Goal: Task Accomplishment & Management: Manage account settings

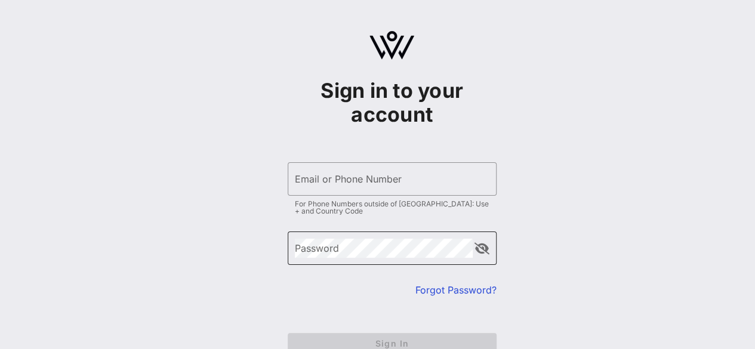
scroll to position [72, 0]
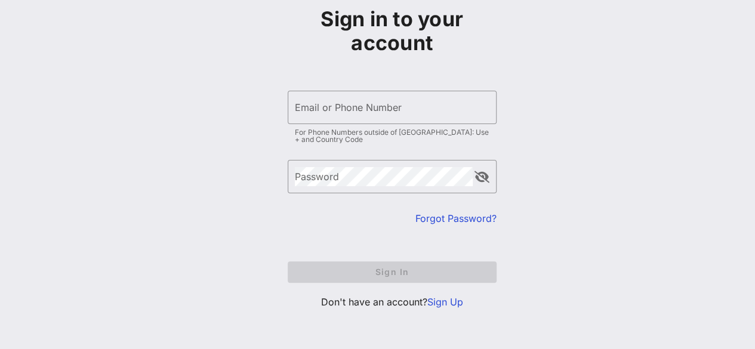
click at [446, 300] on link "Sign Up" at bounding box center [446, 302] width 36 height 12
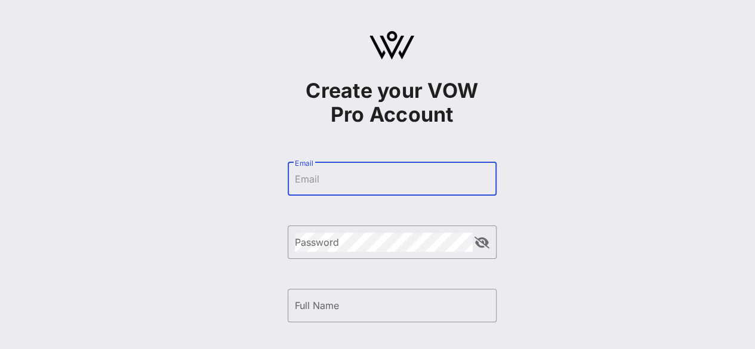
click at [399, 182] on input "Email" at bounding box center [392, 179] width 195 height 19
type input "[PERSON_NAME][EMAIL_ADDRESS][PERSON_NAME][DOMAIN_NAME]"
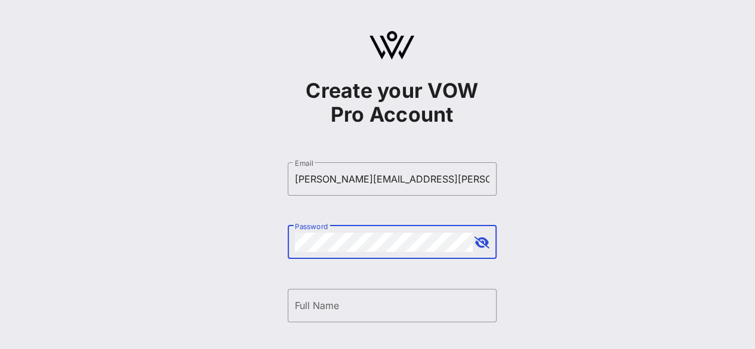
click at [489, 241] on button "append icon" at bounding box center [482, 243] width 15 height 12
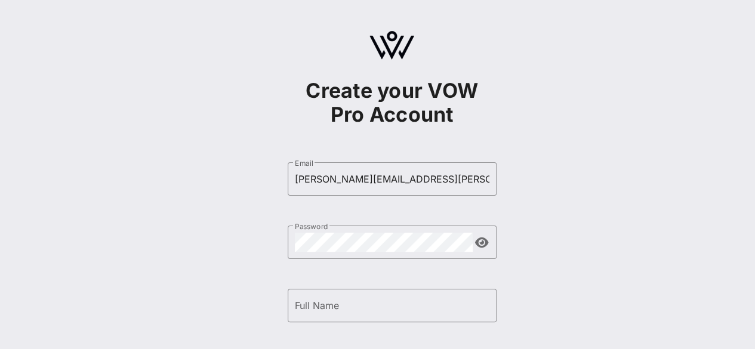
click at [577, 216] on div "Create your VOW Pro Account ​ Email marissa.millet@hrblock.com ​ Password ​ Ful…" at bounding box center [392, 289] width 727 height 579
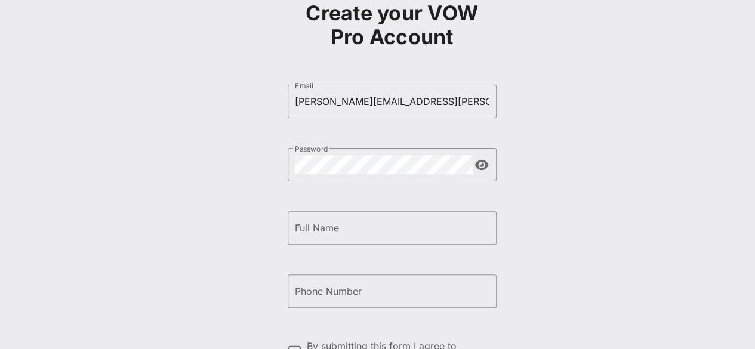
scroll to position [78, 0]
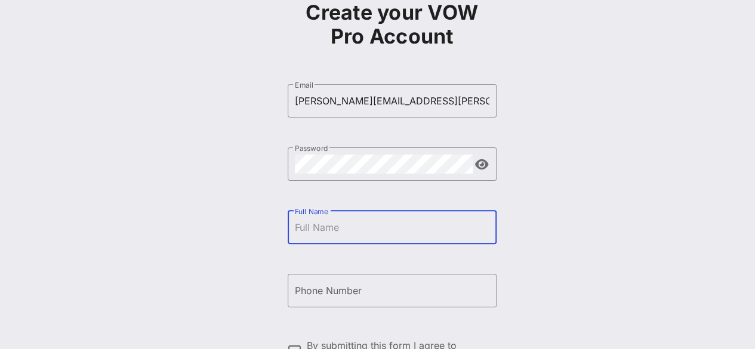
click at [444, 224] on input "Full Name" at bounding box center [392, 227] width 195 height 19
type input "[PERSON_NAME]"
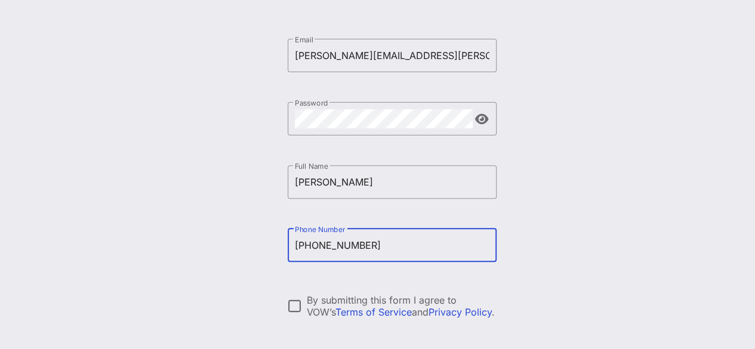
scroll to position [125, 0]
type input "+12022462658"
click at [295, 302] on div at bounding box center [295, 305] width 20 height 20
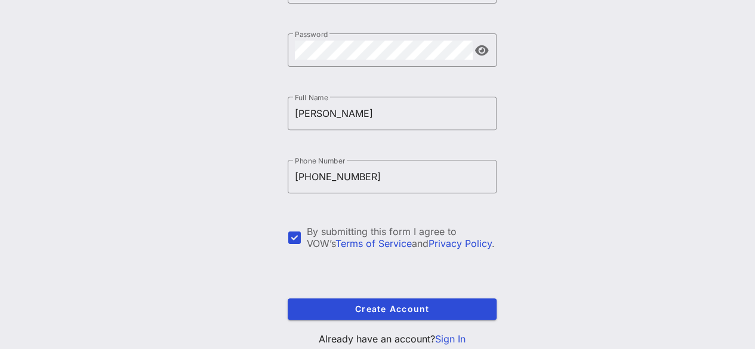
scroll to position [229, 0]
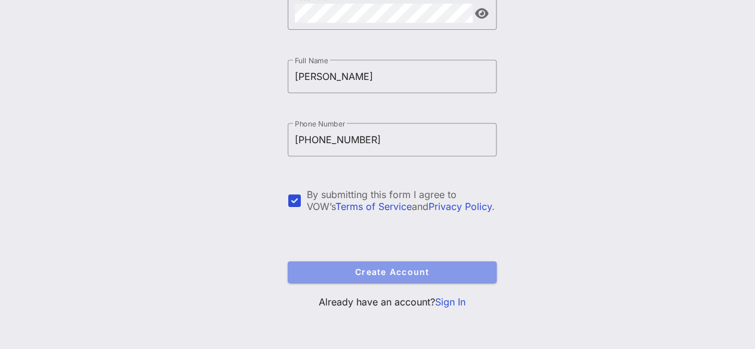
click at [444, 262] on button "Create Account" at bounding box center [392, 272] width 209 height 21
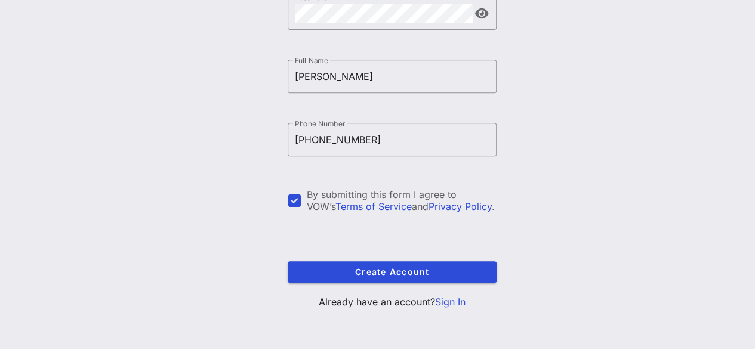
click at [456, 300] on link "Sign In" at bounding box center [450, 302] width 30 height 12
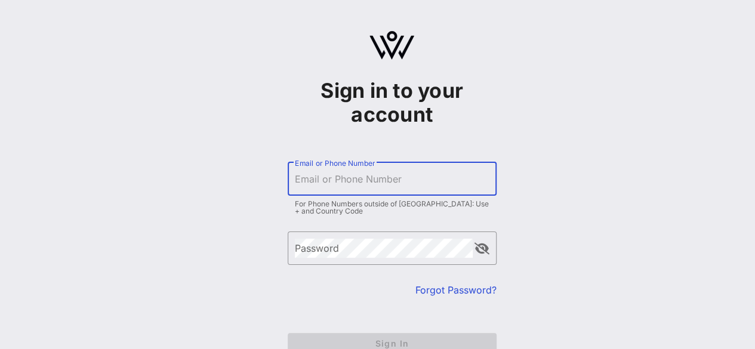
click at [368, 182] on input "Email or Phone Number" at bounding box center [392, 179] width 195 height 19
type input "v"
type input "[PERSON_NAME][EMAIL_ADDRESS][PERSON_NAME][DOMAIN_NAME]"
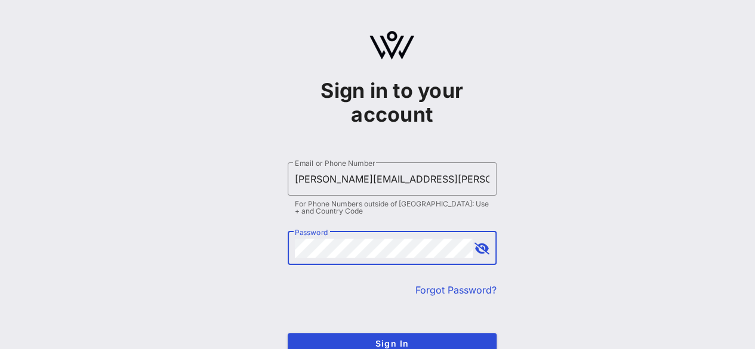
click at [483, 248] on button "append icon" at bounding box center [482, 249] width 15 height 12
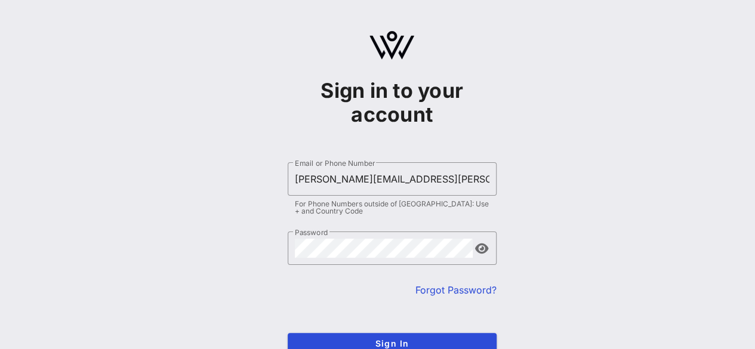
drag, startPoint x: 597, startPoint y: 145, endPoint x: 684, endPoint y: 116, distance: 91.8
click at [577, 116] on div "Sign in to your account ​ Email or Phone Number marissa.millet@hrblock.com For …" at bounding box center [392, 211] width 727 height 422
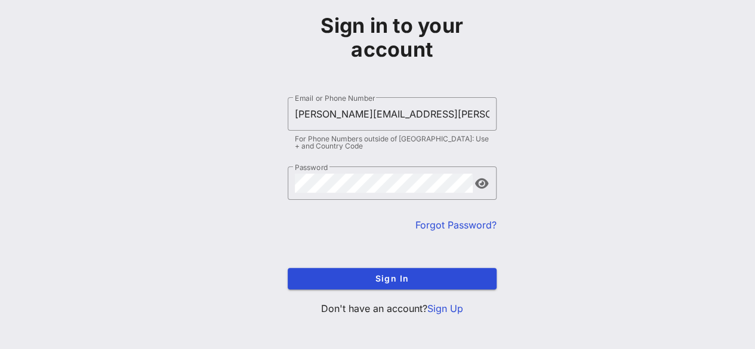
scroll to position [72, 0]
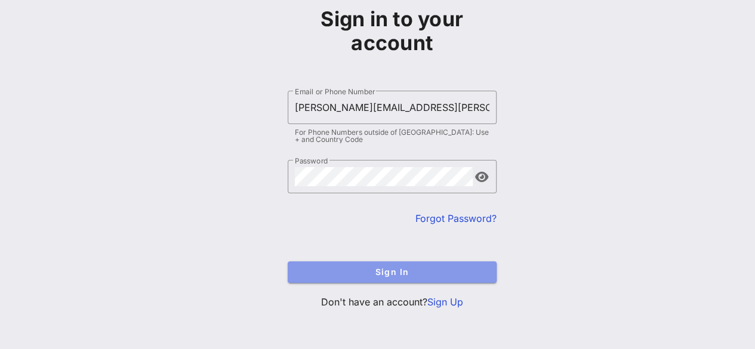
click at [385, 267] on span "Sign In" at bounding box center [392, 272] width 190 height 10
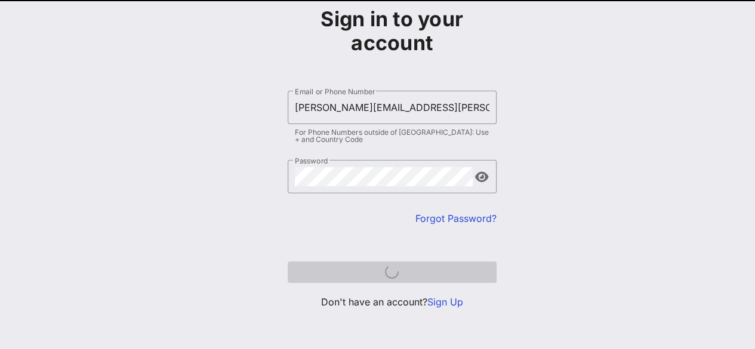
scroll to position [66, 0]
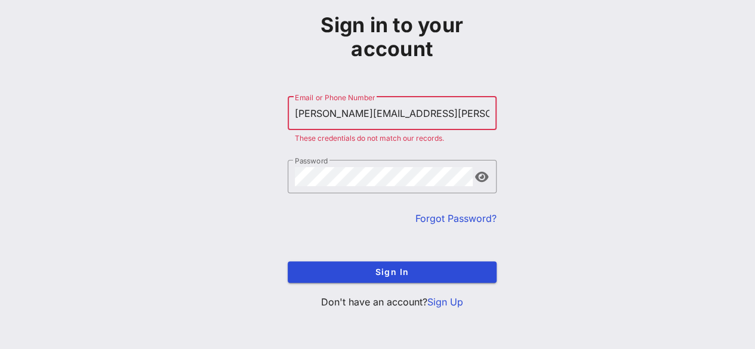
click at [442, 217] on link "Forgot Password?" at bounding box center [456, 219] width 81 height 12
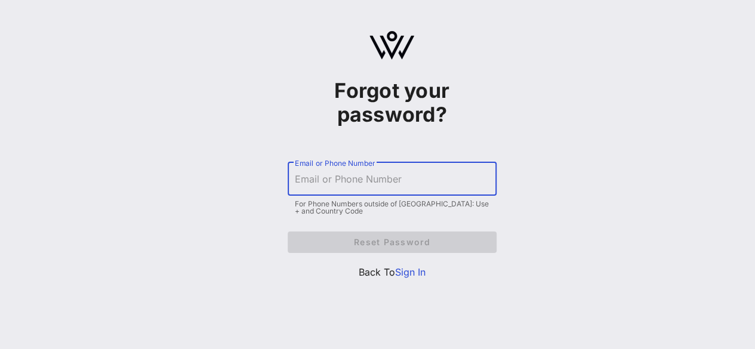
click at [460, 181] on input "Email or Phone Number" at bounding box center [392, 179] width 195 height 19
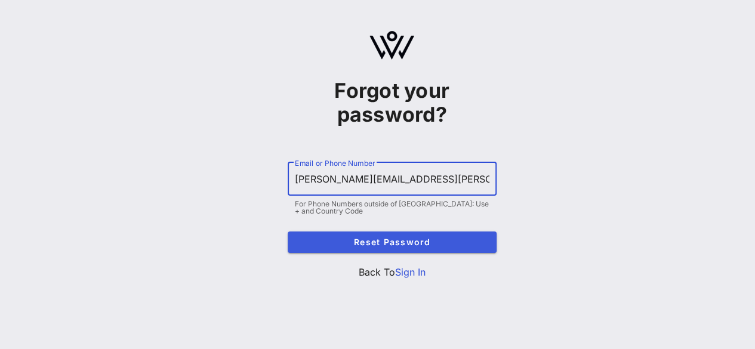
type input "[PERSON_NAME][EMAIL_ADDRESS][PERSON_NAME][DOMAIN_NAME]"
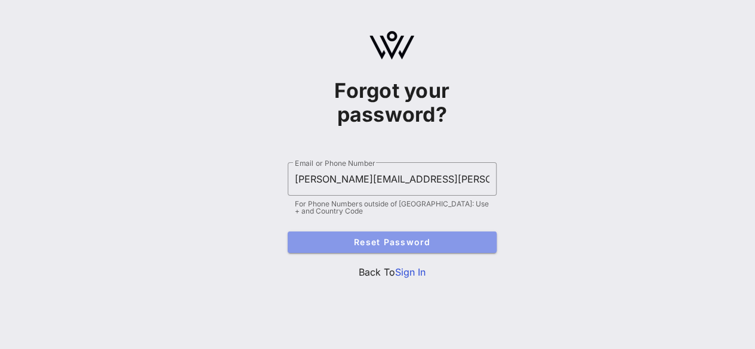
click at [404, 240] on span "Reset Password" at bounding box center [392, 242] width 190 height 10
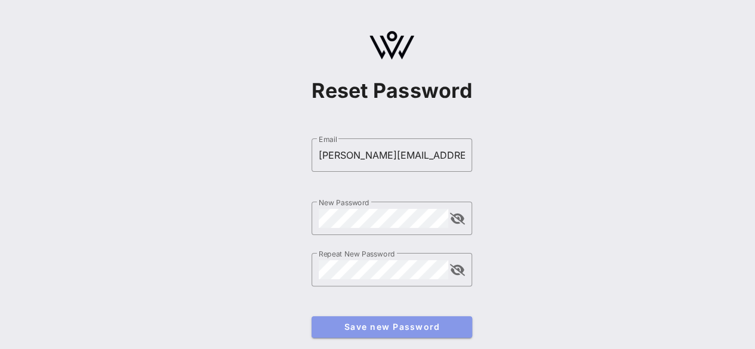
click at [398, 325] on span "Save new Password" at bounding box center [392, 327] width 142 height 10
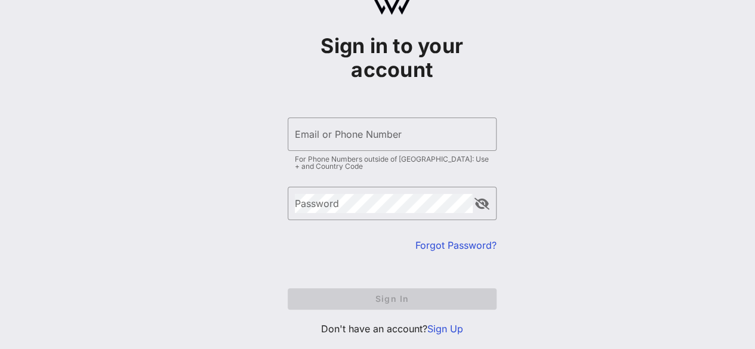
scroll to position [45, 0]
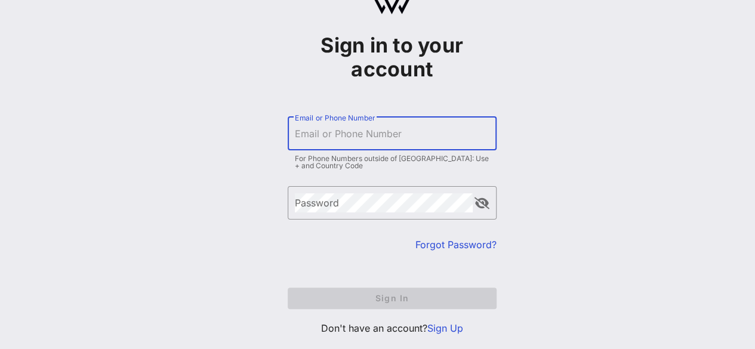
click at [329, 130] on input "Email or Phone Number" at bounding box center [392, 133] width 195 height 19
type input "[PERSON_NAME][EMAIL_ADDRESS][PERSON_NAME][DOMAIN_NAME]"
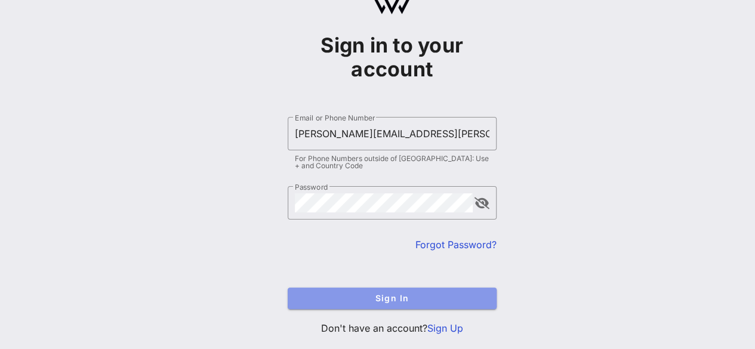
click at [377, 303] on button "Sign In" at bounding box center [392, 298] width 209 height 21
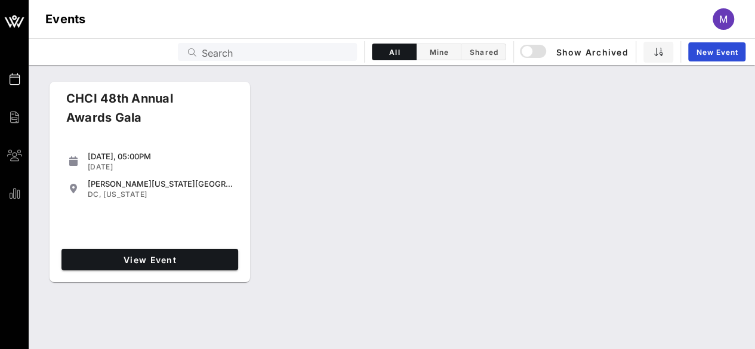
click at [371, 188] on div "CHCI 48th Annual Awards Gala [DATE], 05:00PM [DATE] [PERSON_NAME][US_STATE][GEO…" at bounding box center [392, 182] width 727 height 211
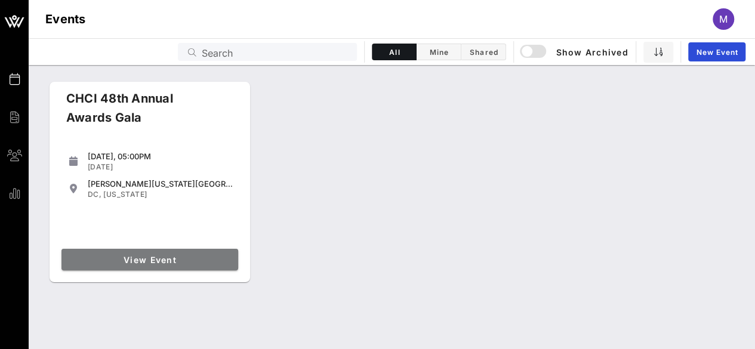
click at [206, 249] on link "View Event" at bounding box center [150, 259] width 177 height 21
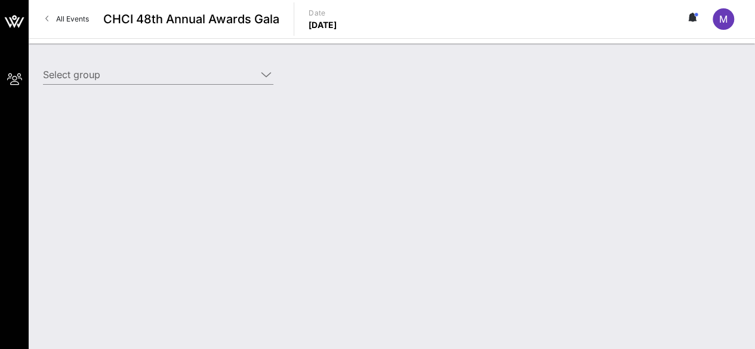
type input "H&R Block (H&R Block) [[PERSON_NAME], [PERSON_NAME][EMAIL_ADDRESS][PERSON_NAME]…"
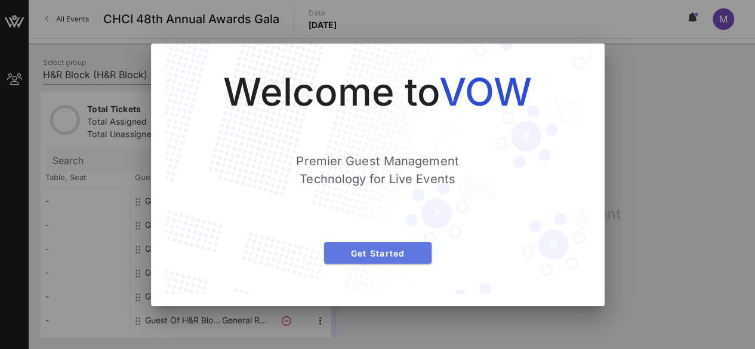
click at [371, 250] on span "Get Started" at bounding box center [378, 253] width 88 height 10
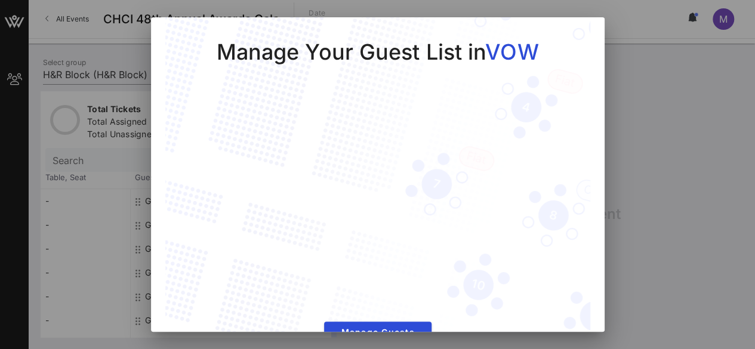
scroll to position [32, 0]
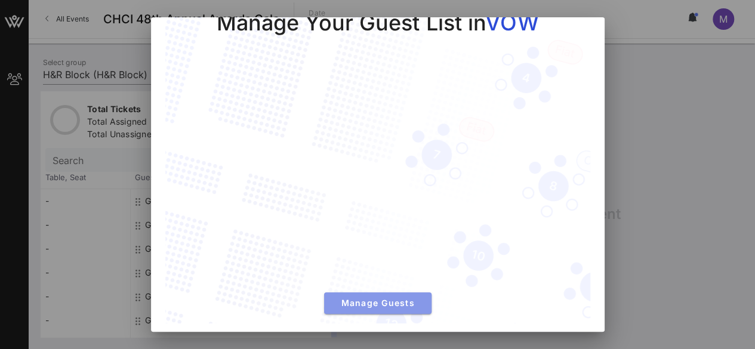
click at [412, 298] on span "Manage Guests" at bounding box center [378, 303] width 88 height 10
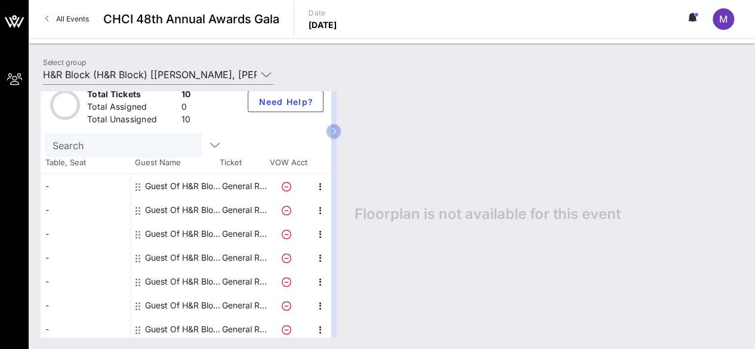
scroll to position [16, 0]
click at [156, 181] on div "Guest Of H&R Block" at bounding box center [182, 185] width 75 height 24
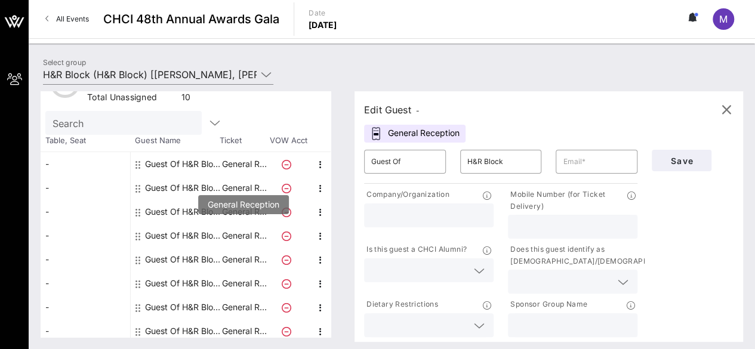
scroll to position [38, 0]
click at [250, 239] on p "General R…" at bounding box center [244, 235] width 48 height 24
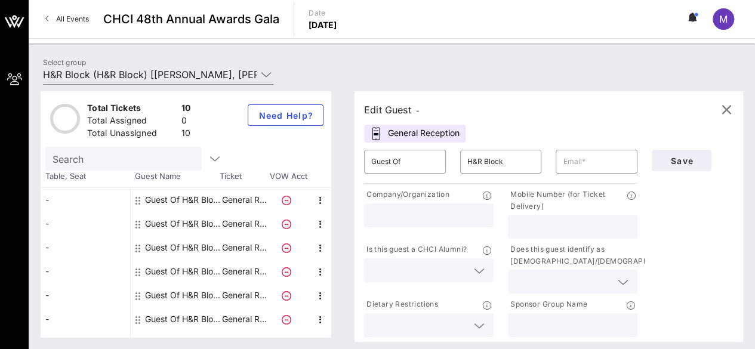
scroll to position [0, 0]
click at [252, 75] on input "H&R Block (H&R Block) [[PERSON_NAME], [PERSON_NAME][EMAIL_ADDRESS][PERSON_NAME]…" at bounding box center [150, 74] width 214 height 19
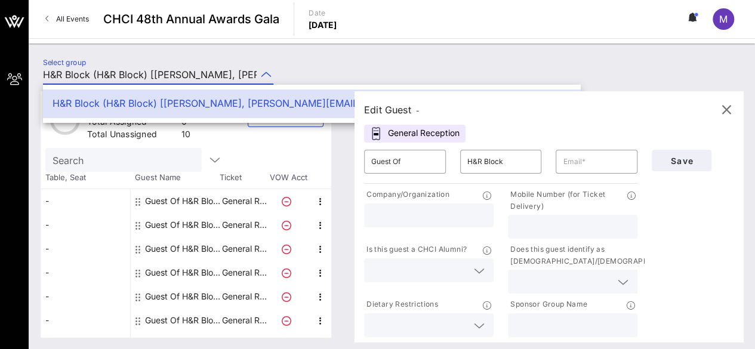
click at [268, 72] on icon at bounding box center [266, 74] width 11 height 14
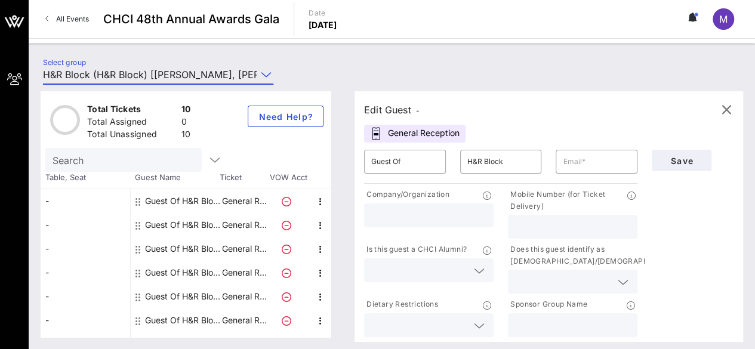
click at [265, 75] on icon at bounding box center [266, 74] width 11 height 14
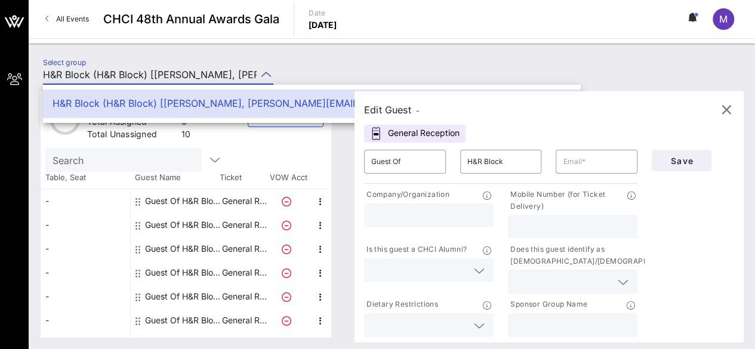
click at [305, 73] on div "Select group H&R Block (H&R Block) [[PERSON_NAME], [PERSON_NAME][EMAIL_ADDRESS]…" at bounding box center [392, 77] width 712 height 42
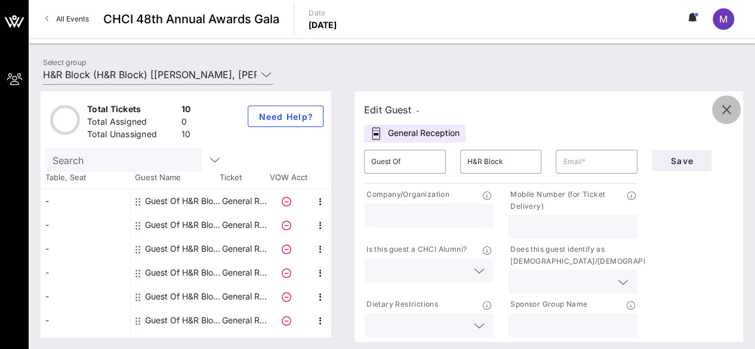
click at [730, 108] on icon "button" at bounding box center [727, 110] width 14 height 14
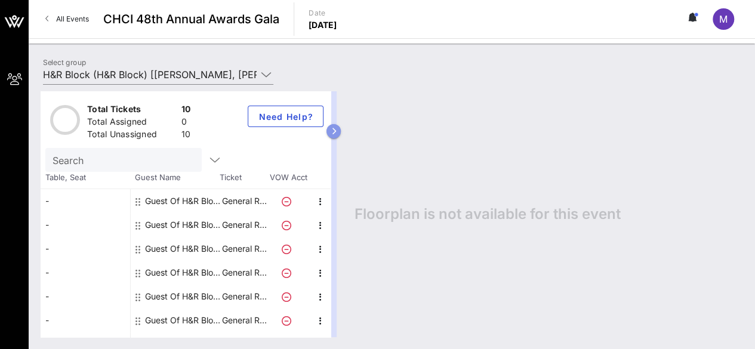
click at [337, 130] on icon "button" at bounding box center [333, 131] width 5 height 7
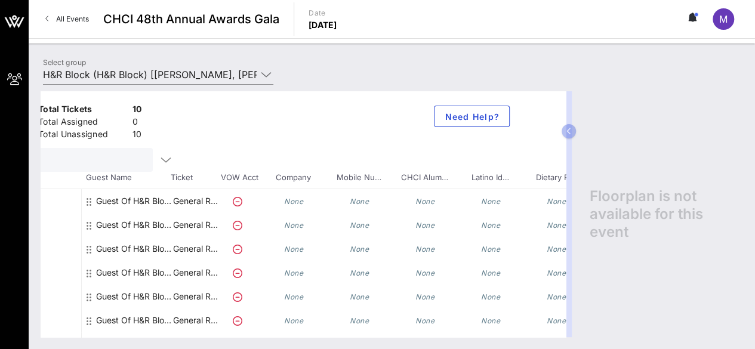
scroll to position [0, 167]
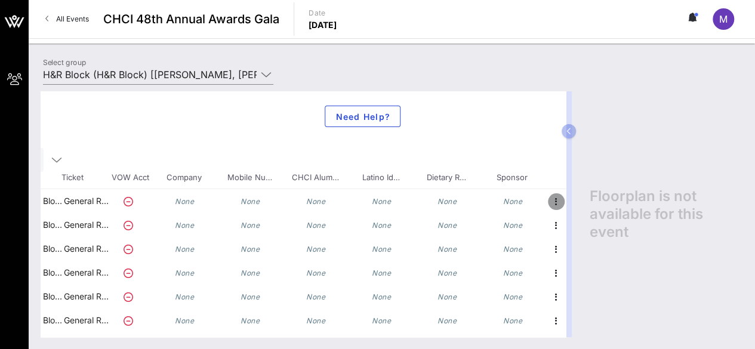
click at [549, 198] on icon "button" at bounding box center [556, 202] width 14 height 14
click at [517, 128] on div "Total Tickets 10 Total Assigned 0 Total Unassigned 10 Need Help? Search Table, …" at bounding box center [304, 214] width 526 height 246
click at [564, 128] on button "button" at bounding box center [569, 131] width 14 height 14
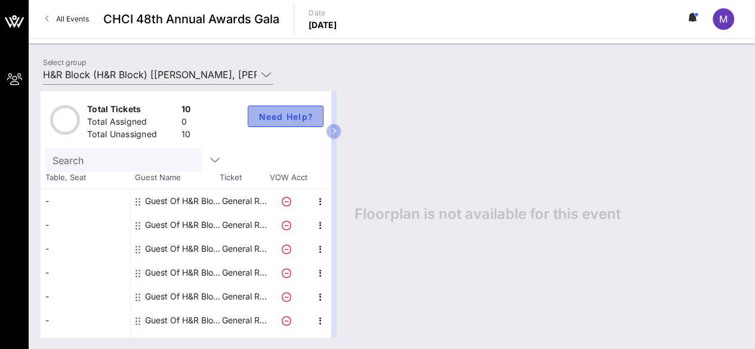
click at [263, 113] on span "Need Help?" at bounding box center [286, 117] width 56 height 10
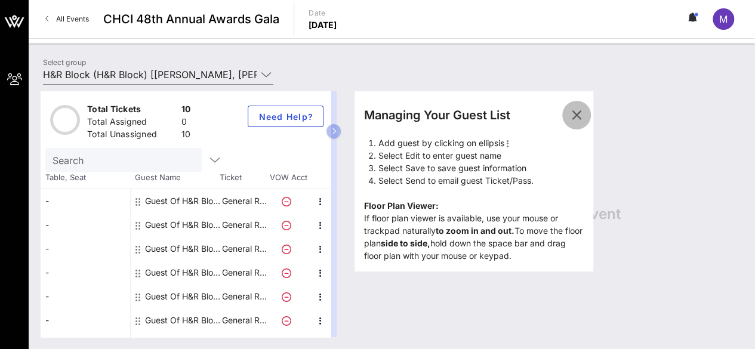
click at [584, 115] on icon "button" at bounding box center [577, 115] width 14 height 14
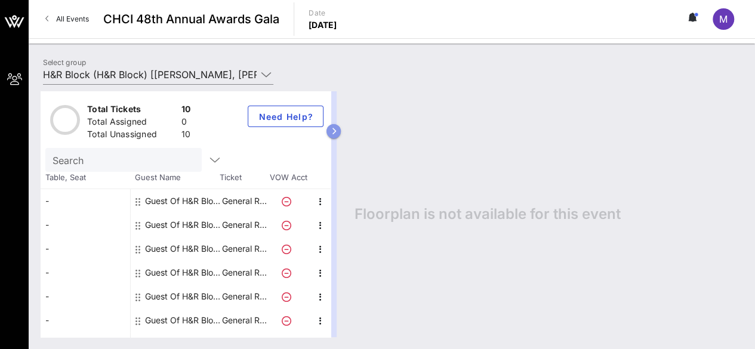
click at [337, 128] on icon "button" at bounding box center [333, 131] width 5 height 7
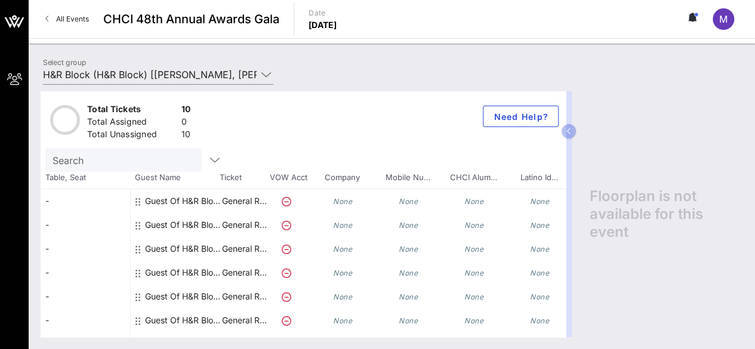
click at [176, 201] on div "Guest Of H&R Block" at bounding box center [182, 201] width 75 height 24
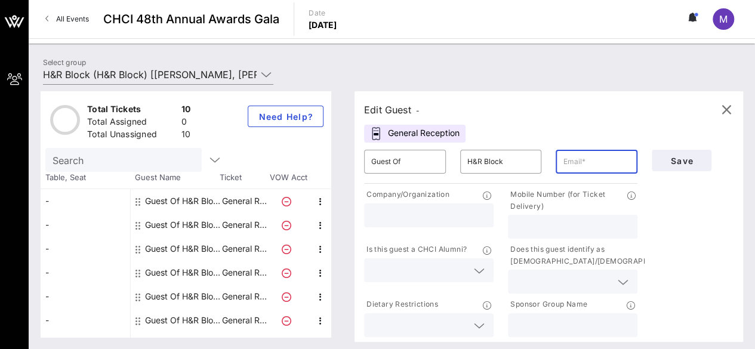
click at [570, 168] on input "text" at bounding box center [596, 161] width 67 height 19
type input "[PERSON_NAME][EMAIL_ADDRESS][PERSON_NAME][DOMAIN_NAME]"
click at [441, 217] on input "text" at bounding box center [428, 216] width 115 height 16
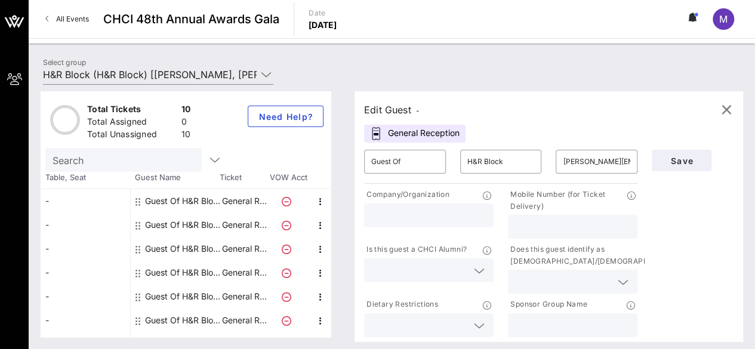
click at [551, 325] on input "text" at bounding box center [572, 326] width 115 height 16
type input "H&R Block"
click at [694, 223] on div "Save" at bounding box center [693, 241] width 96 height 197
click at [681, 162] on span "Save" at bounding box center [682, 161] width 41 height 10
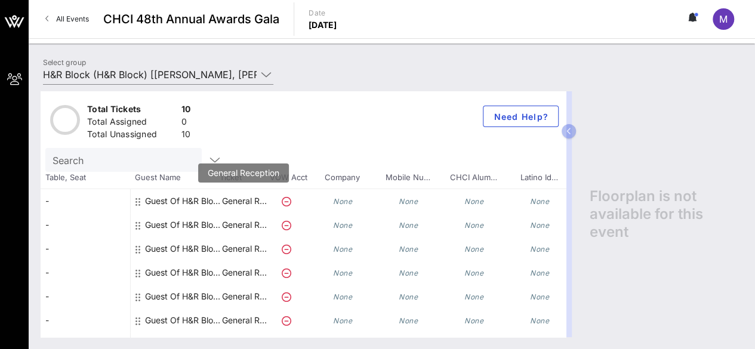
click at [246, 199] on p "General R…" at bounding box center [244, 201] width 48 height 24
drag, startPoint x: 454, startPoint y: 140, endPoint x: 428, endPoint y: 111, distance: 39.3
click at [428, 111] on div "Total Tickets 10 Total Assigned 0 Total Unassigned 10 Need Help?" at bounding box center [304, 119] width 526 height 57
click at [179, 199] on div "Guest Of H&R Block" at bounding box center [182, 205] width 75 height 33
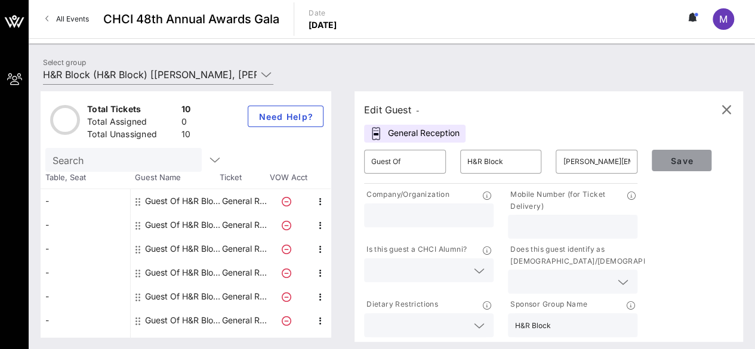
click at [687, 156] on span "Save" at bounding box center [682, 161] width 41 height 10
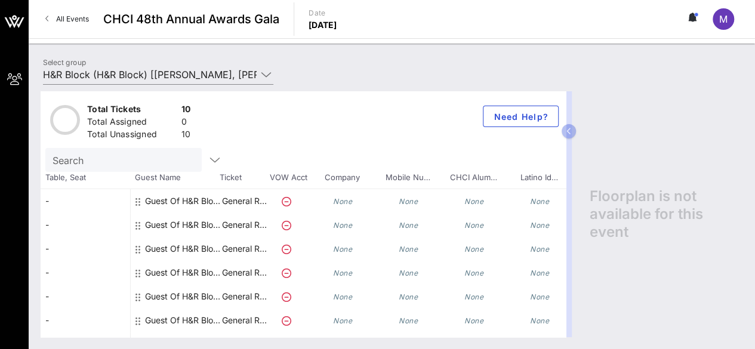
click at [140, 223] on icon at bounding box center [138, 226] width 5 height 10
click at [171, 222] on div "Guest Of H&R Block" at bounding box center [182, 225] width 75 height 24
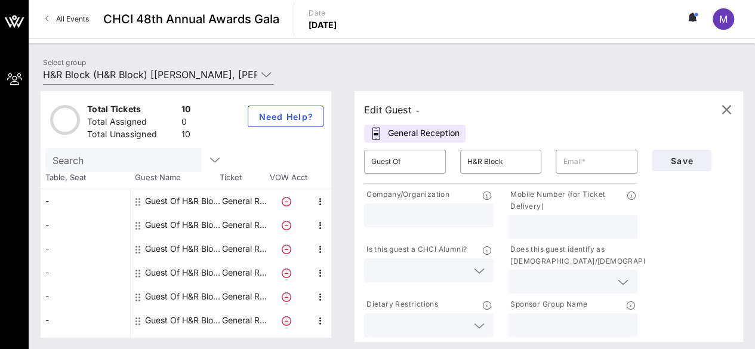
drag, startPoint x: 514, startPoint y: 154, endPoint x: 480, endPoint y: 115, distance: 51.2
click at [480, 115] on div "Edit Guest -" at bounding box center [549, 110] width 370 height 18
click at [307, 119] on span "Need Help?" at bounding box center [286, 117] width 56 height 10
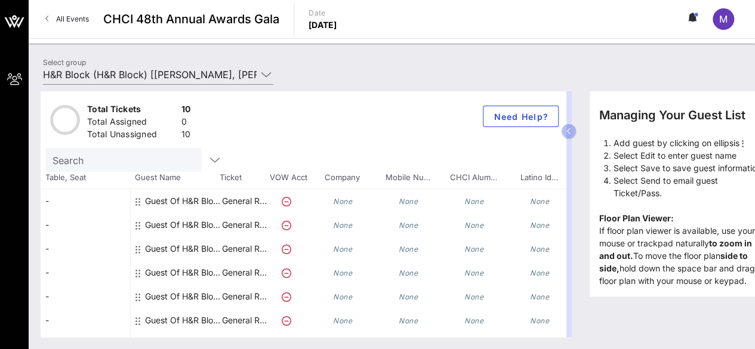
click at [137, 202] on icon at bounding box center [138, 202] width 5 height 10
click at [139, 201] on icon at bounding box center [138, 202] width 5 height 10
click at [677, 109] on div "Managing Your Guest List" at bounding box center [673, 115] width 146 height 18
click at [570, 128] on icon "button" at bounding box center [569, 131] width 5 height 7
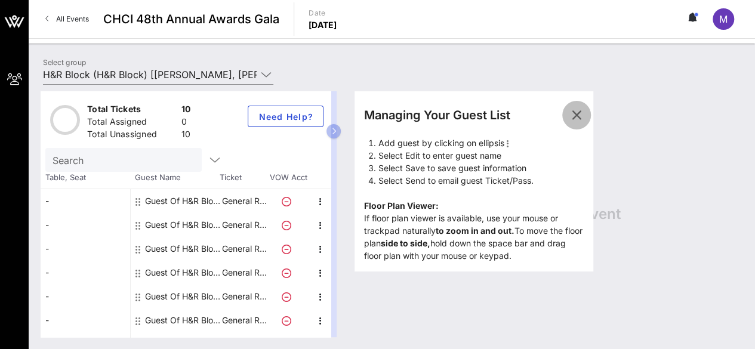
click at [584, 108] on icon "button" at bounding box center [577, 115] width 14 height 14
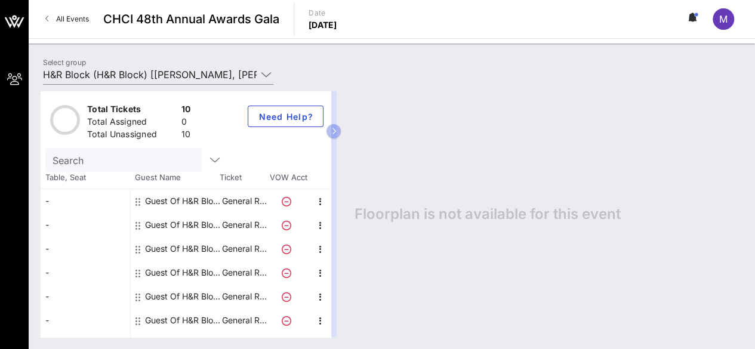
click at [136, 198] on icon at bounding box center [138, 202] width 5 height 10
click at [138, 199] on icon at bounding box center [138, 202] width 5 height 10
click at [139, 199] on icon at bounding box center [138, 202] width 5 height 10
click at [320, 198] on icon "button" at bounding box center [321, 202] width 14 height 14
click at [344, 204] on div "Edit" at bounding box center [350, 205] width 24 height 10
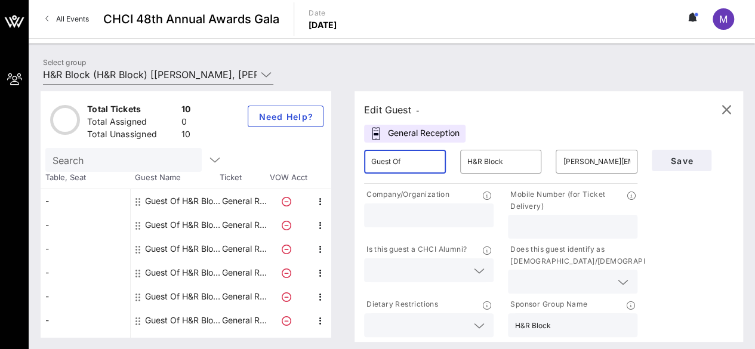
click at [438, 157] on input "Guest Of" at bounding box center [404, 161] width 67 height 19
type input "[PERSON_NAME]"
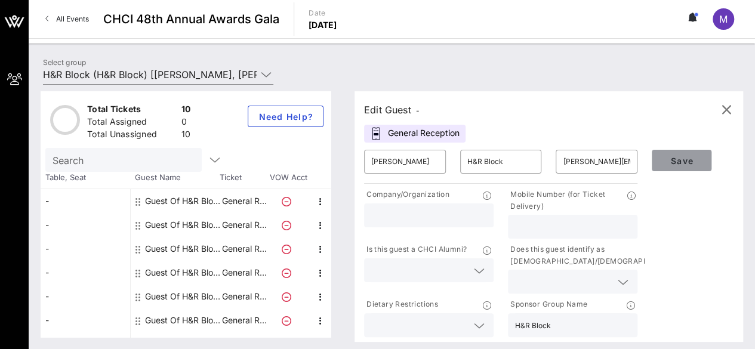
click at [682, 162] on span "Save" at bounding box center [682, 161] width 41 height 10
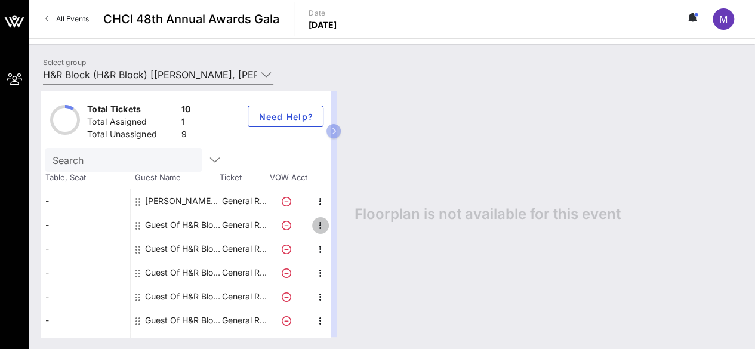
click at [322, 223] on icon "button" at bounding box center [321, 226] width 14 height 14
click at [340, 231] on div "Edit" at bounding box center [350, 229] width 24 height 10
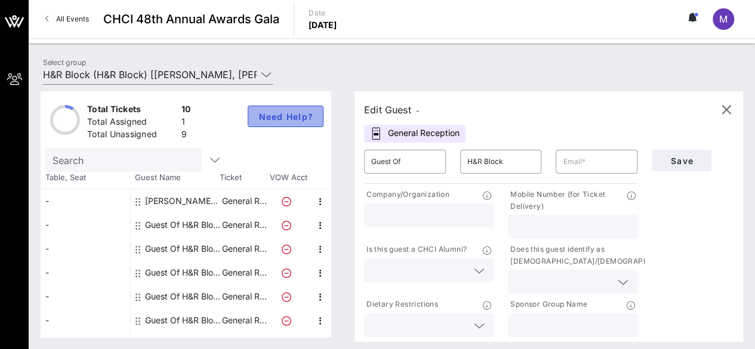
click at [295, 110] on button "Need Help?" at bounding box center [286, 116] width 76 height 21
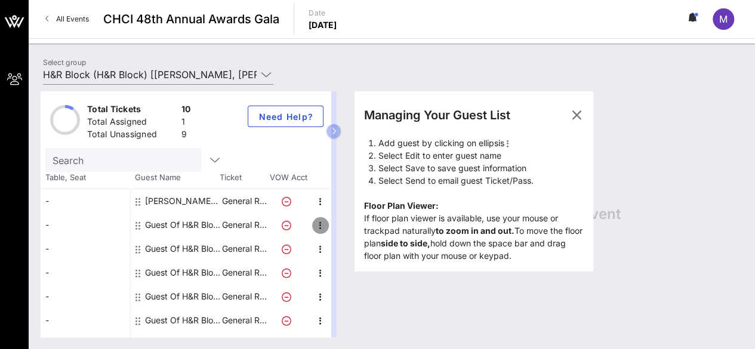
click at [319, 222] on icon "button" at bounding box center [321, 226] width 14 height 14
click at [342, 227] on div "Edit" at bounding box center [350, 229] width 24 height 10
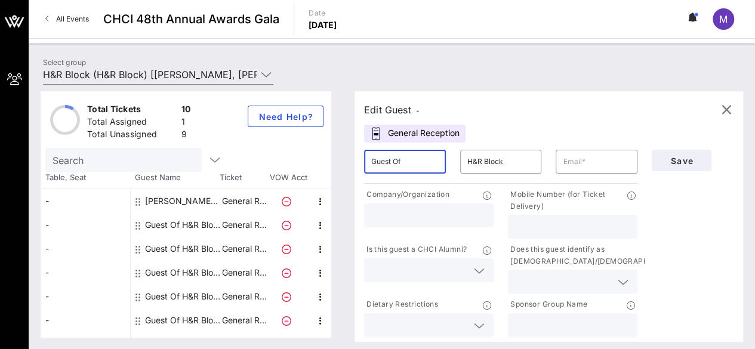
click at [414, 164] on input "Guest Of" at bounding box center [404, 161] width 67 height 19
type input "[PERSON_NAME]"
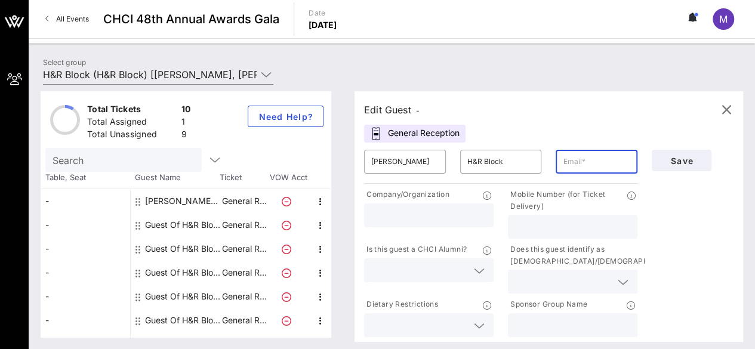
click at [584, 161] on input "text" at bounding box center [596, 161] width 67 height 19
type input "[PERSON_NAME][EMAIL_ADDRESS][PERSON_NAME][DOMAIN_NAME]"
click at [485, 267] on icon at bounding box center [479, 271] width 11 height 14
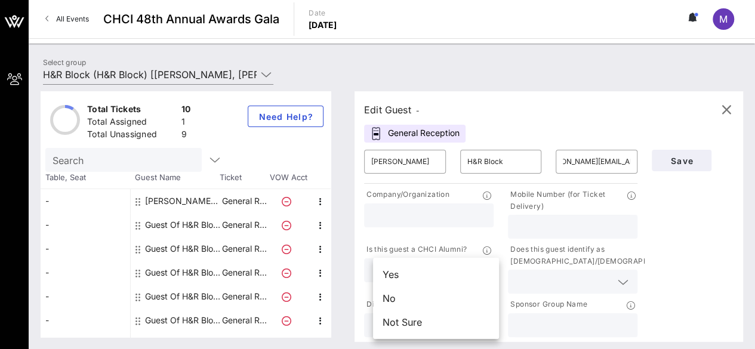
scroll to position [0, 0]
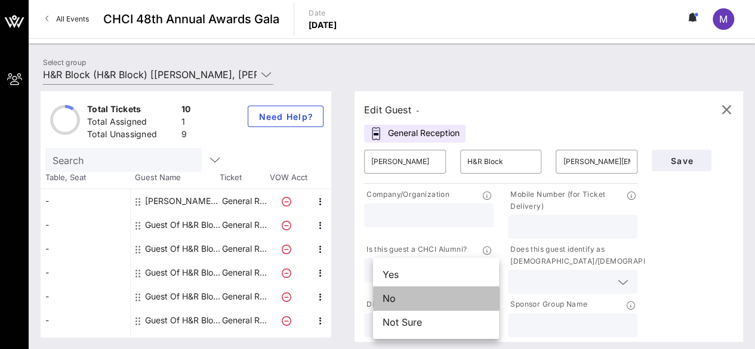
click at [440, 294] on div "No" at bounding box center [436, 299] width 126 height 24
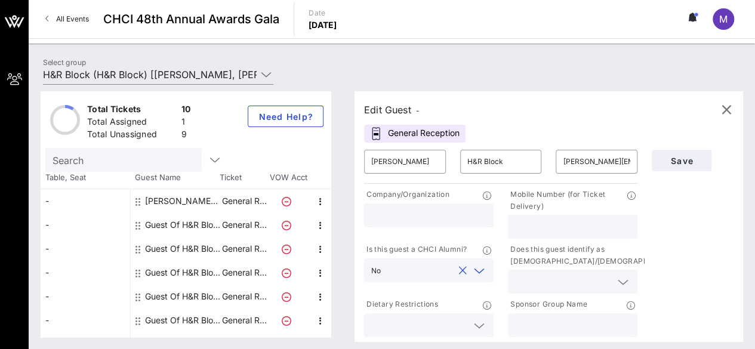
click at [618, 284] on div at bounding box center [622, 282] width 17 height 14
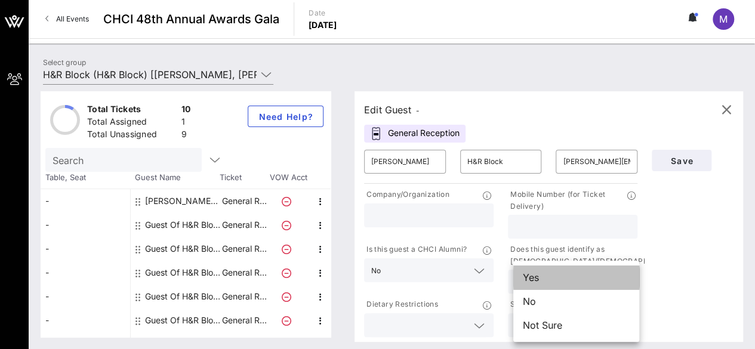
click at [578, 278] on div "Yes" at bounding box center [577, 278] width 126 height 24
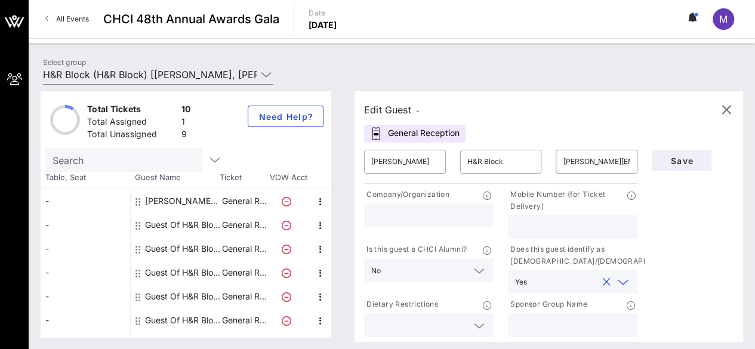
click at [540, 323] on input "text" at bounding box center [572, 326] width 115 height 16
type input "H&R Block"
click at [680, 158] on span "Save" at bounding box center [682, 161] width 41 height 10
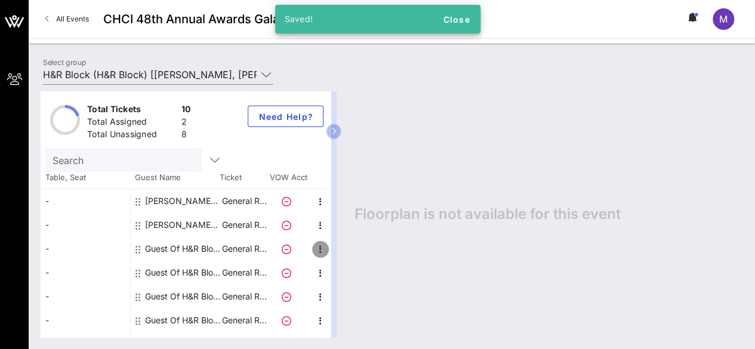
click at [317, 247] on icon "button" at bounding box center [321, 249] width 14 height 14
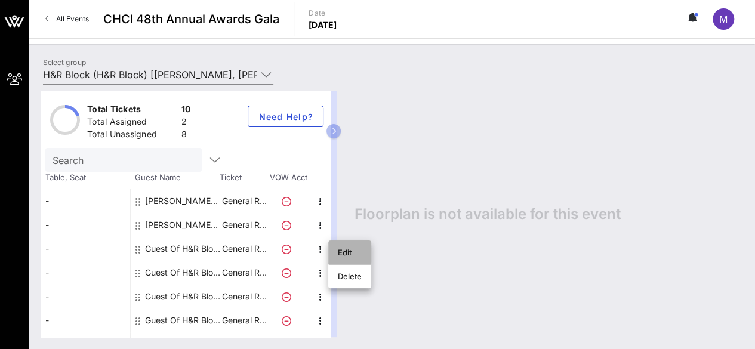
click at [343, 249] on div "Edit" at bounding box center [350, 253] width 24 height 10
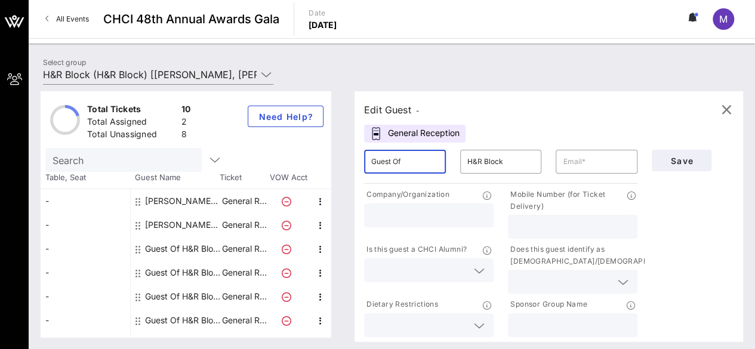
click at [428, 157] on input "Guest Of" at bounding box center [404, 161] width 67 height 19
type input "Ed"
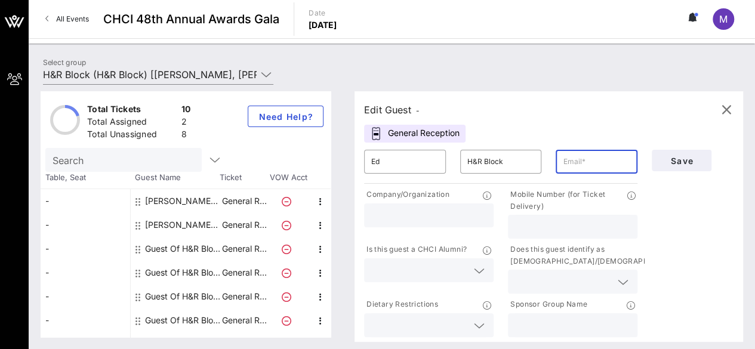
click at [577, 155] on input "text" at bounding box center [596, 161] width 67 height 19
paste input "[PERSON_NAME][EMAIL_ADDRESS][PERSON_NAME][DOMAIN_NAME]"
click at [578, 157] on input "[PERSON_NAME][EMAIL_ADDRESS][PERSON_NAME][DOMAIN_NAME]" at bounding box center [596, 161] width 67 height 19
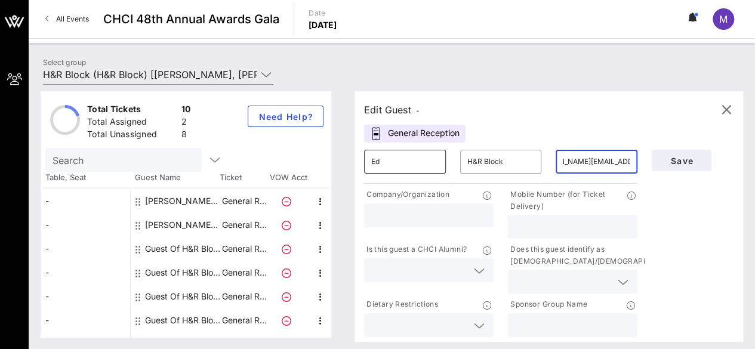
type input "[PERSON_NAME][EMAIL_ADDRESS][PERSON_NAME][DOMAIN_NAME]"
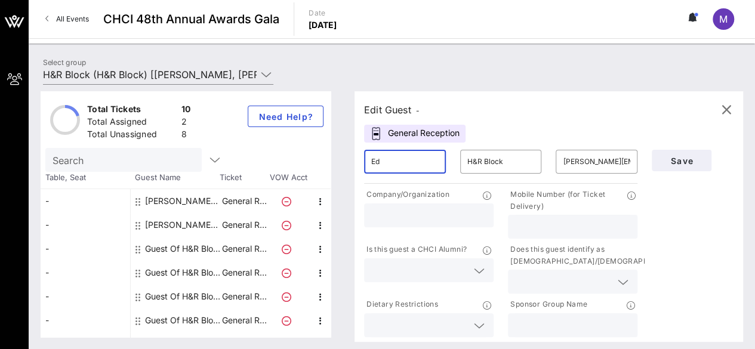
click at [431, 167] on input "Ed" at bounding box center [404, 161] width 67 height 19
paste input "[PERSON_NAME]"
type input "[PERSON_NAME]"
click at [484, 267] on icon at bounding box center [479, 271] width 11 height 14
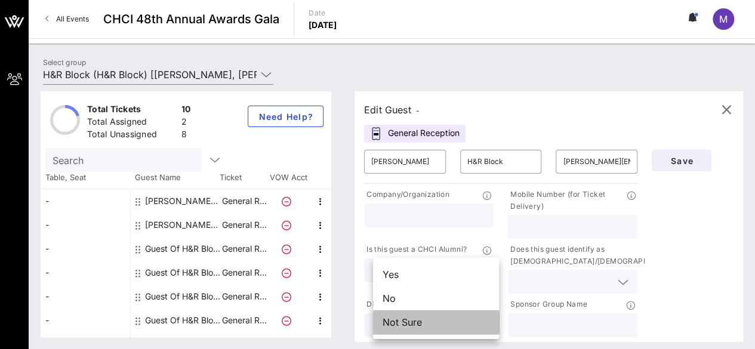
click at [451, 328] on div "Not Sure" at bounding box center [436, 323] width 126 height 24
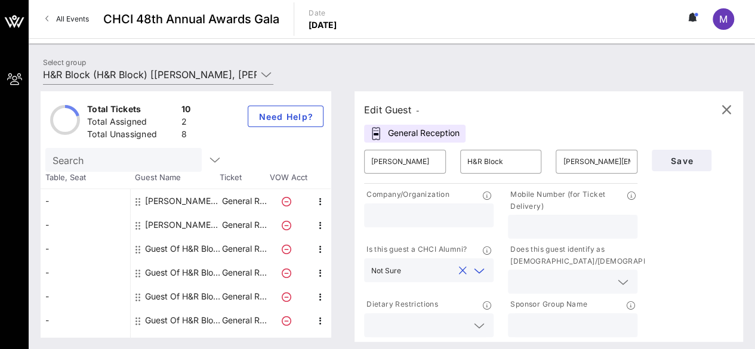
click at [629, 287] on icon at bounding box center [623, 282] width 11 height 14
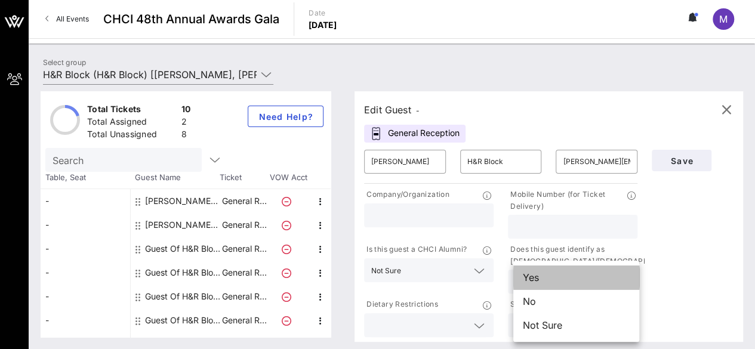
click at [593, 272] on div "Yes" at bounding box center [577, 278] width 126 height 24
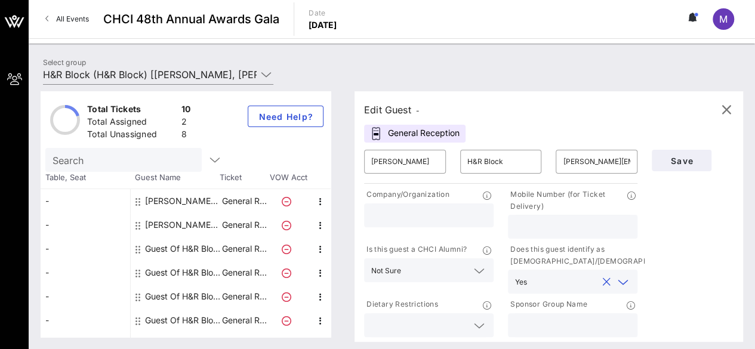
click at [597, 322] on input "text" at bounding box center [572, 326] width 115 height 16
type input "H&R Block"
click at [675, 234] on div "Save" at bounding box center [693, 241] width 96 height 197
click at [676, 165] on span "Save" at bounding box center [682, 161] width 41 height 10
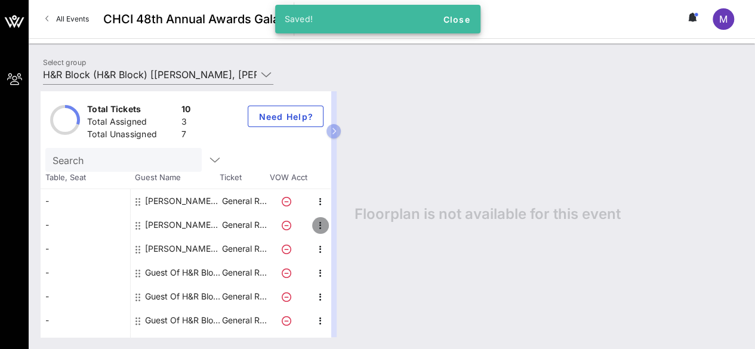
click at [321, 222] on icon "button" at bounding box center [321, 226] width 14 height 14
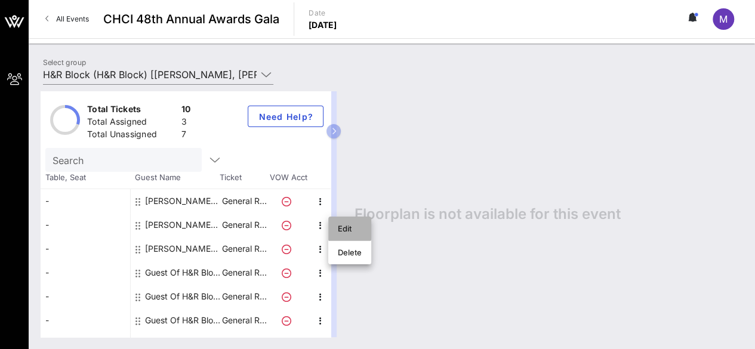
click at [350, 223] on div "Edit" at bounding box center [350, 228] width 24 height 19
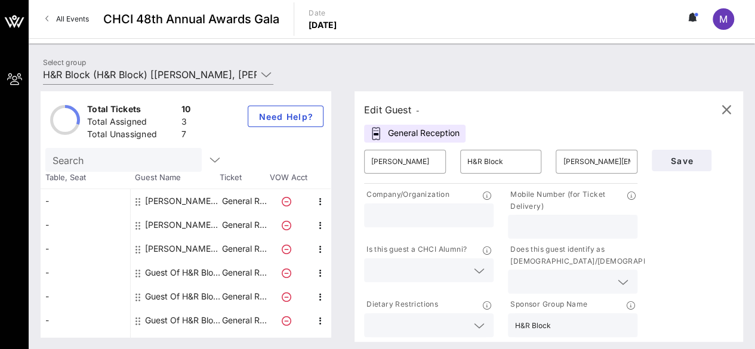
click at [485, 269] on icon at bounding box center [479, 271] width 11 height 14
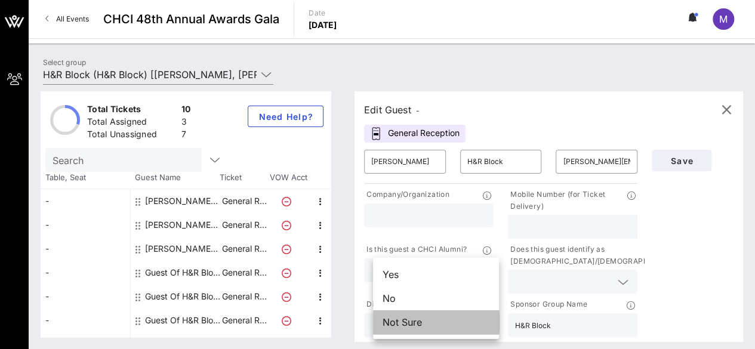
click at [452, 316] on div "Not Sure" at bounding box center [436, 323] width 126 height 24
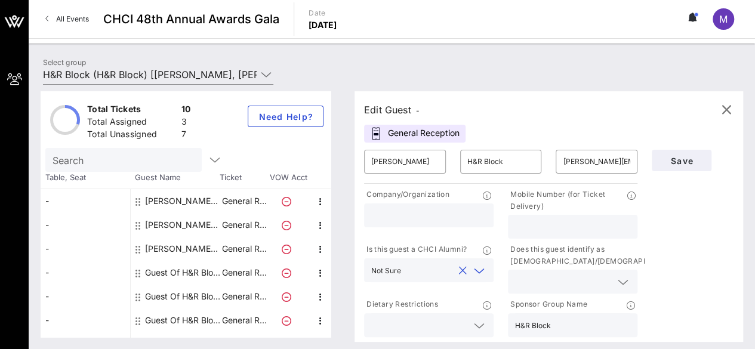
click at [622, 275] on icon at bounding box center [623, 282] width 11 height 14
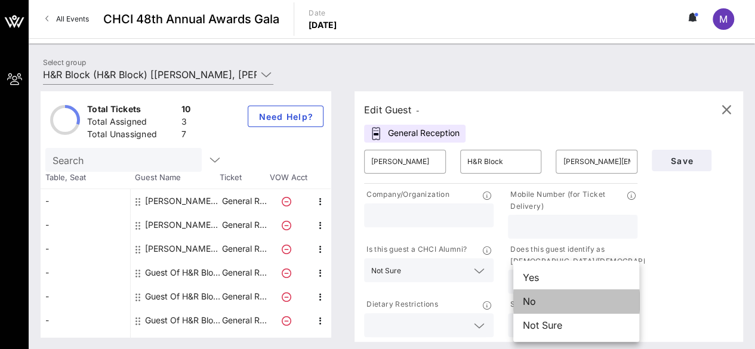
click at [569, 302] on div "No" at bounding box center [577, 302] width 126 height 24
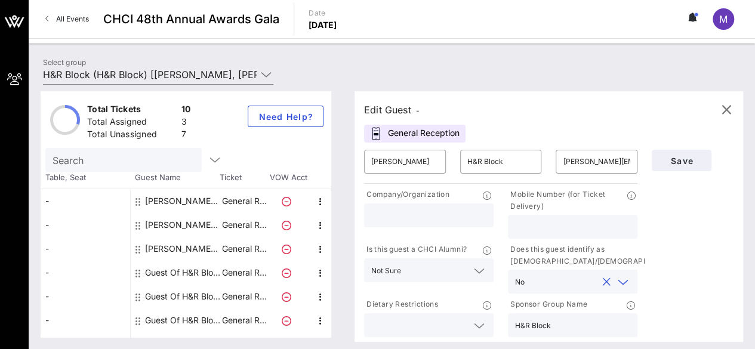
click at [670, 231] on div "Save" at bounding box center [693, 241] width 96 height 197
click at [485, 322] on icon at bounding box center [479, 326] width 11 height 14
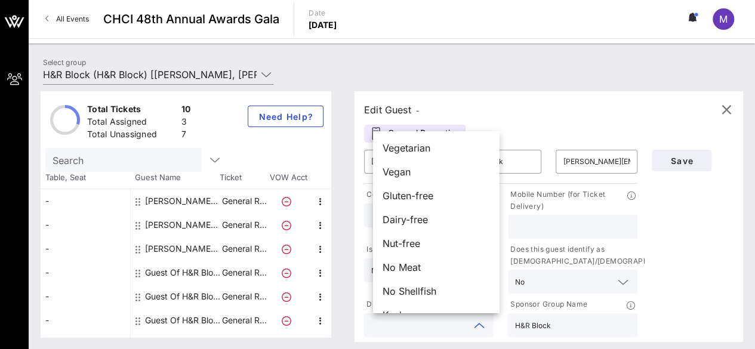
click at [530, 125] on div "Edit Guest - General Reception ​ [PERSON_NAME] ​ H&R Block ​ [PERSON_NAME][EMAI…" at bounding box center [549, 216] width 389 height 251
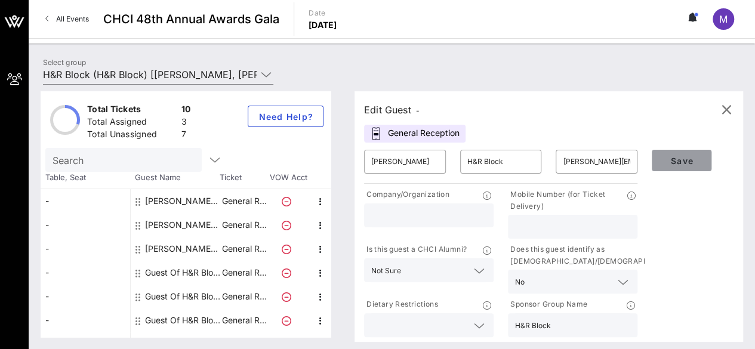
click at [678, 156] on span "Save" at bounding box center [682, 161] width 41 height 10
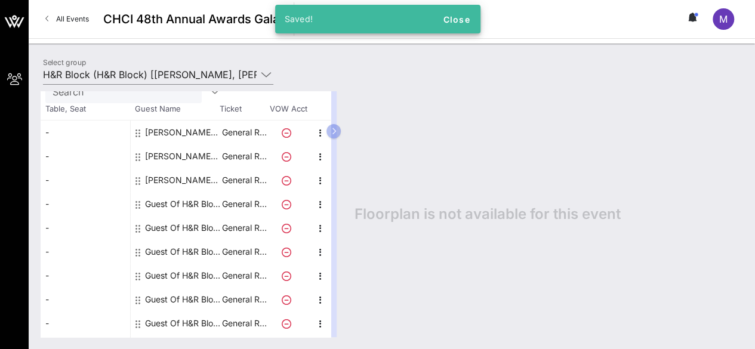
scroll to position [90, 0]
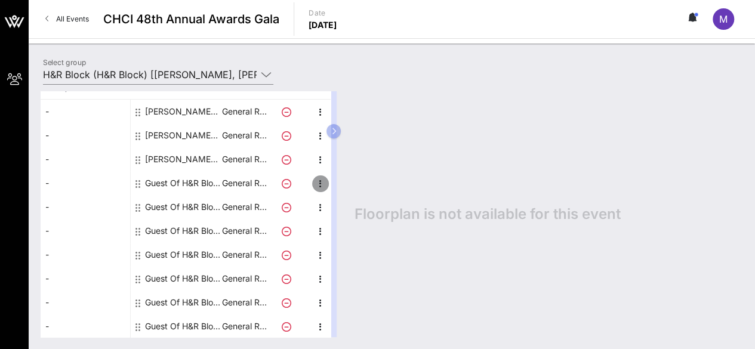
click at [321, 180] on icon "button" at bounding box center [321, 184] width 14 height 14
click at [350, 188] on div "Edit" at bounding box center [350, 187] width 24 height 10
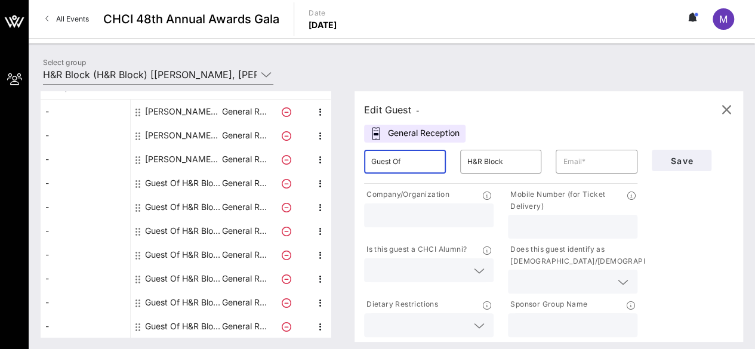
click at [438, 161] on input "Guest Of" at bounding box center [404, 161] width 67 height 19
type input "[PERSON_NAME]"
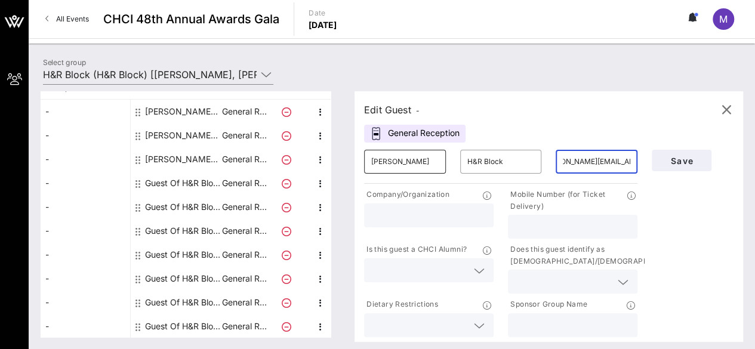
scroll to position [0, 30]
type input "[PERSON_NAME][EMAIL_ADDRESS][PERSON_NAME][DOMAIN_NAME]"
click at [537, 320] on input "text" at bounding box center [572, 326] width 115 height 16
type input "H&R Block"
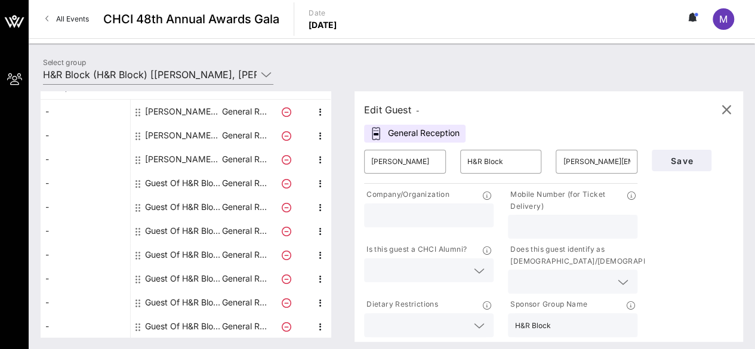
click at [485, 273] on icon at bounding box center [479, 271] width 11 height 14
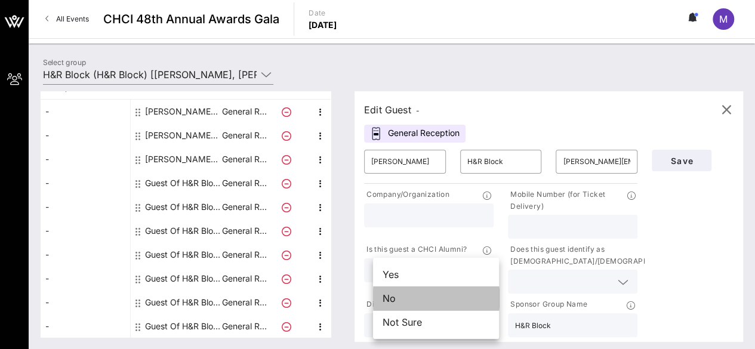
click at [475, 296] on div "No" at bounding box center [436, 299] width 126 height 24
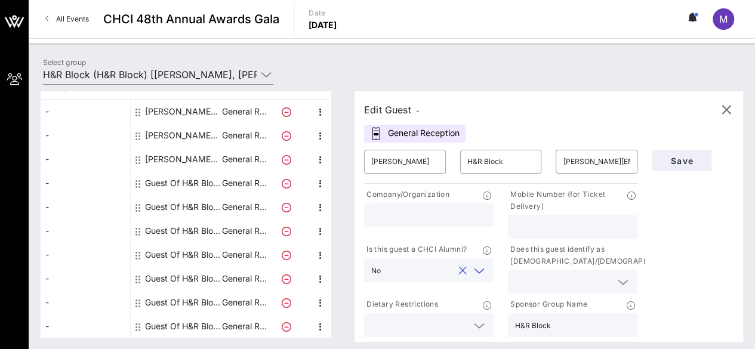
click at [619, 278] on div at bounding box center [623, 282] width 14 height 14
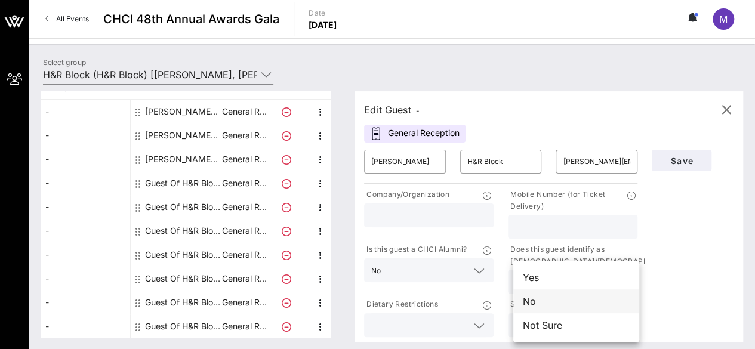
click at [588, 291] on div "No" at bounding box center [577, 302] width 126 height 24
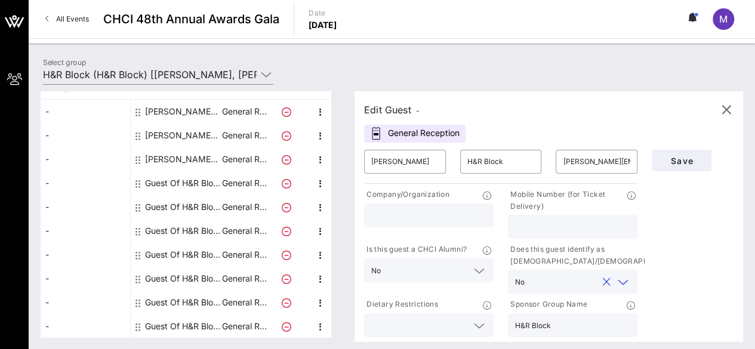
click at [454, 215] on input "text" at bounding box center [428, 216] width 115 height 16
click at [452, 214] on input "[PERSON_NAME]" at bounding box center [428, 216] width 115 height 16
type input "H&R Block"
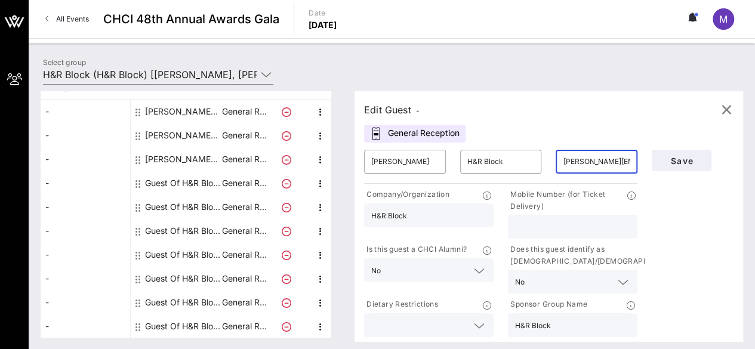
click at [631, 162] on input "[PERSON_NAME][EMAIL_ADDRESS][PERSON_NAME][DOMAIN_NAME]" at bounding box center [596, 161] width 67 height 19
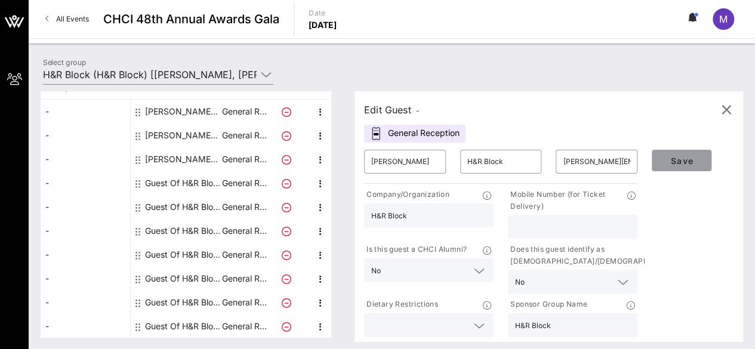
click at [678, 161] on span "Save" at bounding box center [682, 161] width 41 height 10
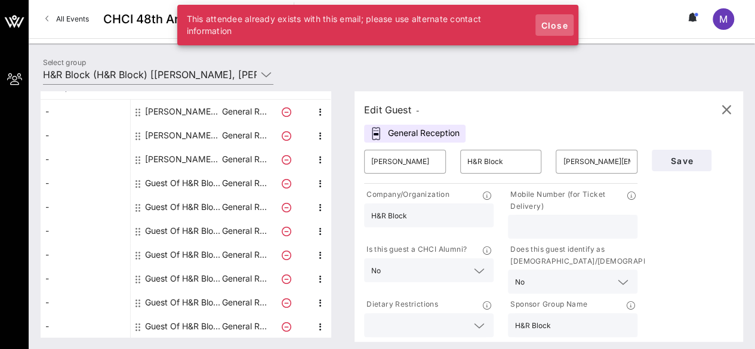
click at [557, 25] on span "Close" at bounding box center [554, 25] width 29 height 10
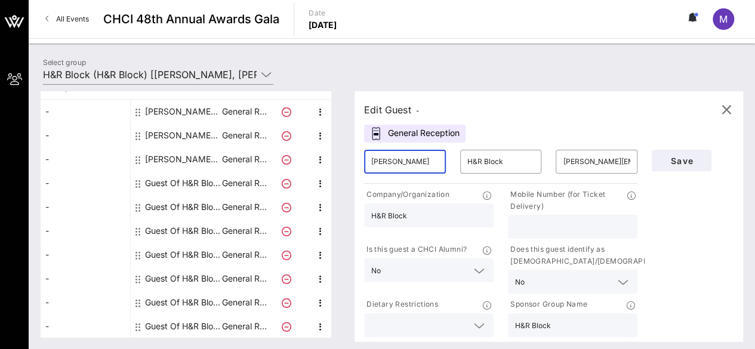
click at [429, 163] on input "[PERSON_NAME]" at bounding box center [404, 161] width 67 height 19
paste input "[PERSON_NAME]"
type input "[PERSON_NAME]"
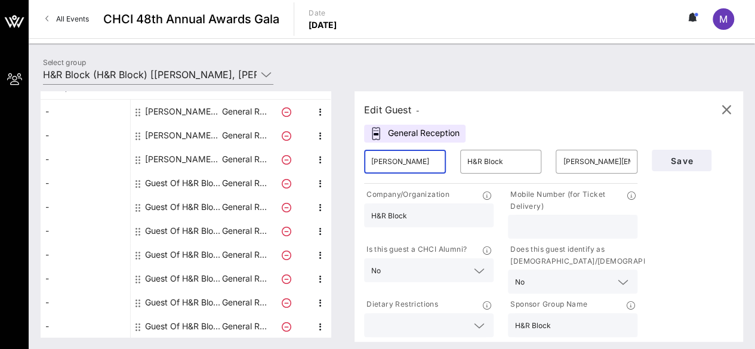
click at [438, 213] on input "H&R Block" at bounding box center [428, 216] width 115 height 16
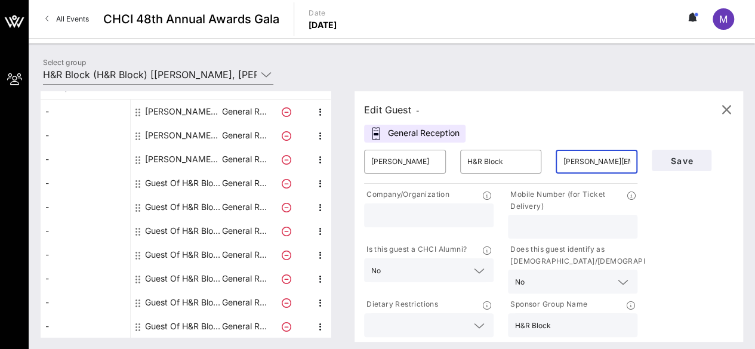
click at [597, 160] on input "[PERSON_NAME][EMAIL_ADDRESS][PERSON_NAME][DOMAIN_NAME]" at bounding box center [596, 161] width 67 height 19
paste input "[EMAIL_ADDRESS]"
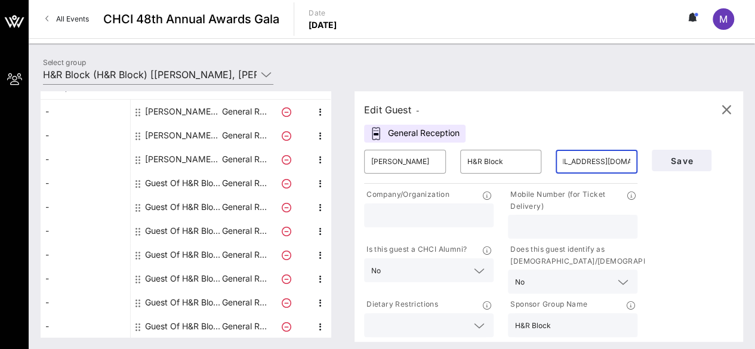
type input "[EMAIL_ADDRESS][DOMAIN_NAME]"
click at [529, 225] on input "text" at bounding box center [572, 227] width 115 height 16
paste input "[PHONE_NUMBER]"
type input "[PHONE_NUMBER]"
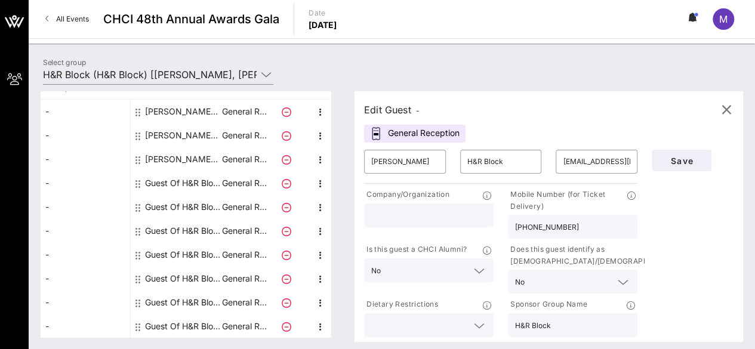
click at [672, 205] on div "Save" at bounding box center [693, 241] width 96 height 197
click at [485, 271] on icon at bounding box center [479, 271] width 11 height 14
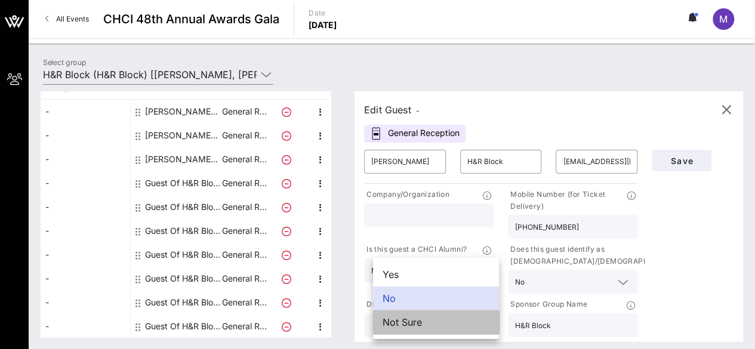
click at [454, 323] on div "Not Sure" at bounding box center [436, 323] width 126 height 24
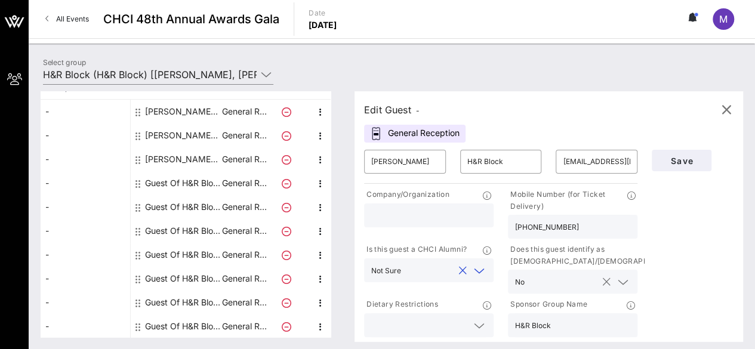
click at [628, 277] on icon at bounding box center [623, 282] width 11 height 14
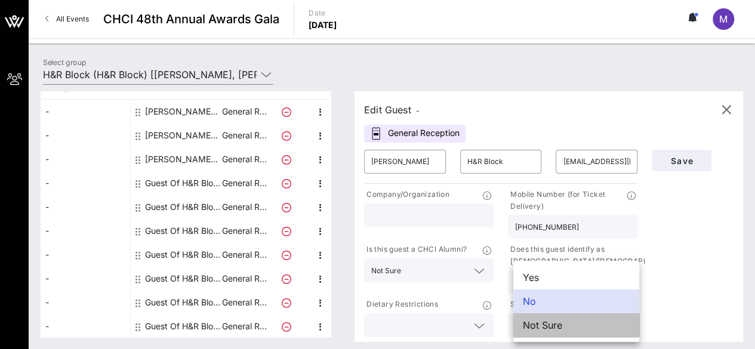
click at [604, 321] on div "Not Sure" at bounding box center [577, 326] width 126 height 24
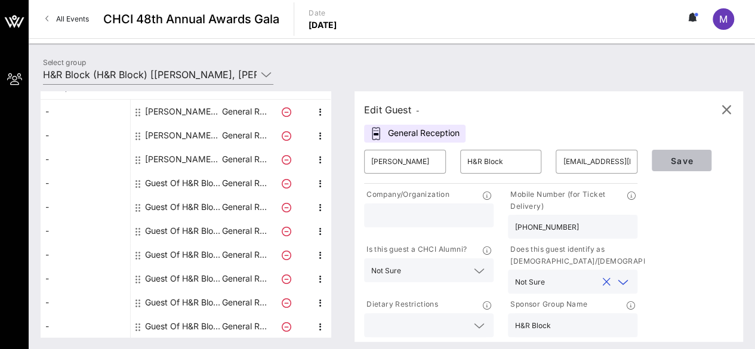
click at [675, 162] on span "Save" at bounding box center [682, 161] width 41 height 10
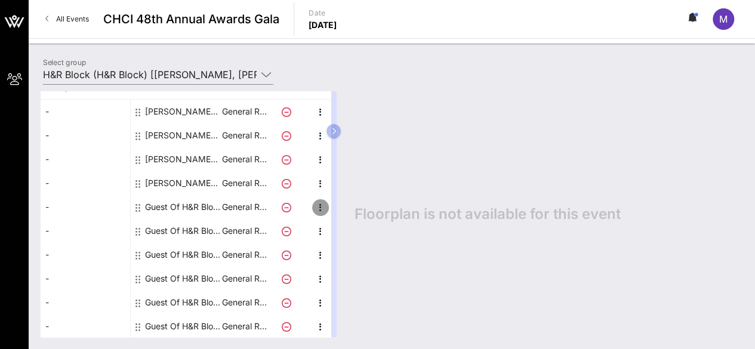
click at [322, 204] on icon "button" at bounding box center [321, 208] width 14 height 14
click at [346, 204] on div "Edit" at bounding box center [350, 210] width 24 height 19
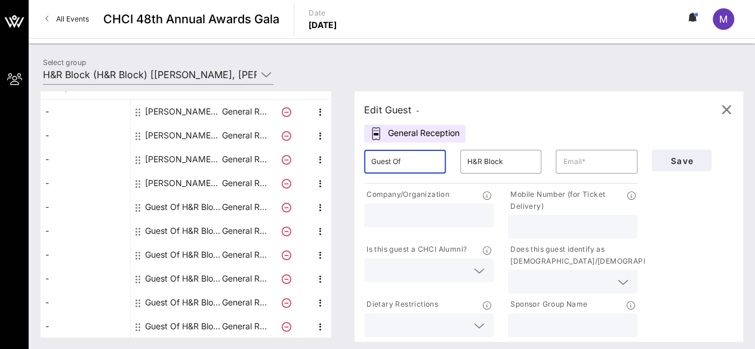
click at [420, 156] on input "Guest Of" at bounding box center [404, 161] width 67 height 19
paste input "[PERSON_NAME]"
type input "[PERSON_NAME]"
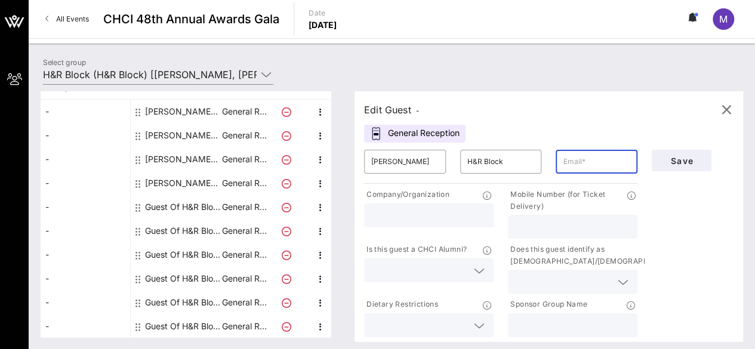
click at [571, 161] on input "text" at bounding box center [596, 161] width 67 height 19
paste input "[EMAIL_ADDRESS][DOMAIN_NAME]"
type input "[EMAIL_ADDRESS][DOMAIN_NAME]"
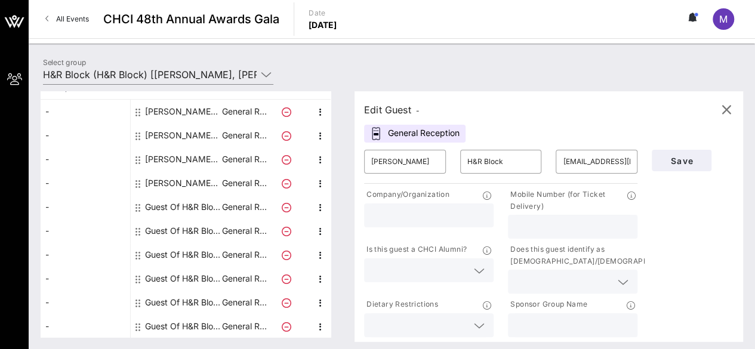
click at [537, 232] on input "text" at bounding box center [572, 227] width 115 height 16
paste input "[PHONE_NUMBER]"
type input "[PHONE_NUMBER]"
click at [485, 265] on icon at bounding box center [479, 271] width 11 height 14
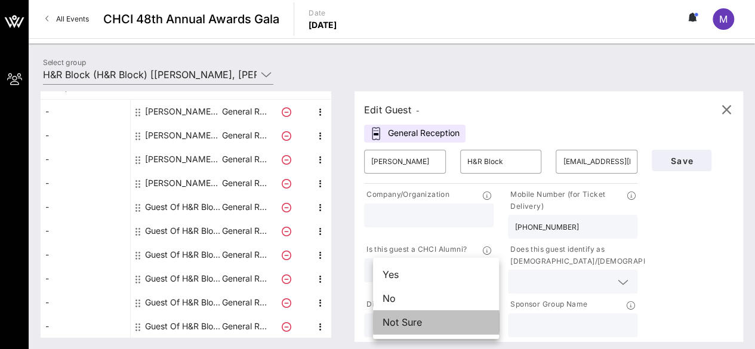
click at [469, 317] on div "Not Sure" at bounding box center [436, 323] width 126 height 24
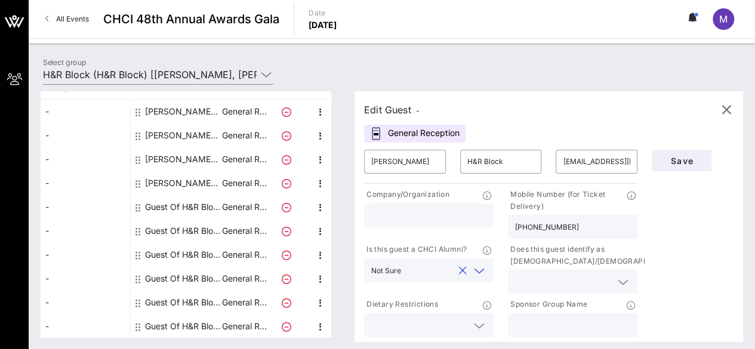
click at [623, 279] on icon at bounding box center [623, 282] width 11 height 14
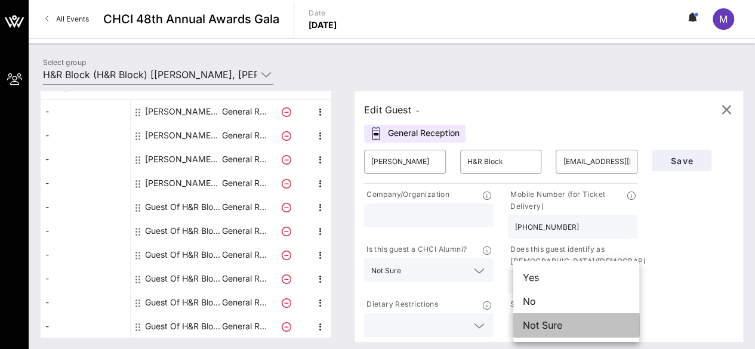
click at [600, 324] on div "Not Sure" at bounding box center [577, 326] width 126 height 24
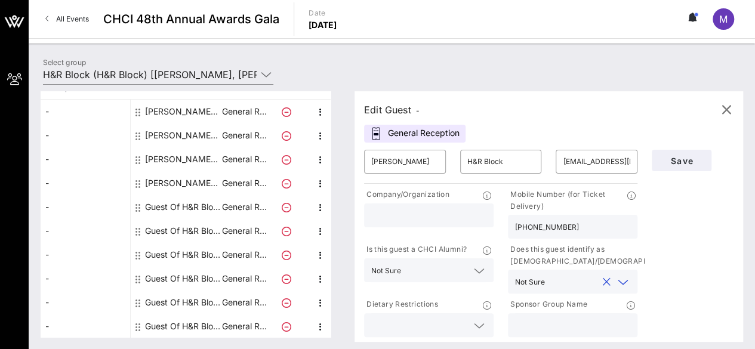
click at [602, 323] on input "text" at bounding box center [572, 326] width 115 height 16
type input "H&R Block"
click at [676, 159] on span "Save" at bounding box center [682, 161] width 41 height 10
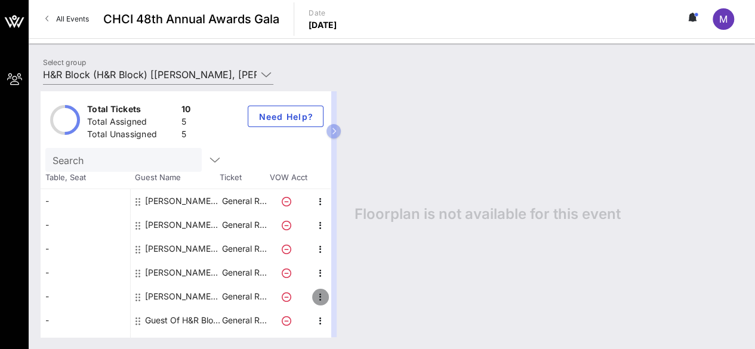
click at [322, 298] on icon "button" at bounding box center [321, 297] width 14 height 14
click at [346, 294] on div "Edit" at bounding box center [350, 300] width 24 height 19
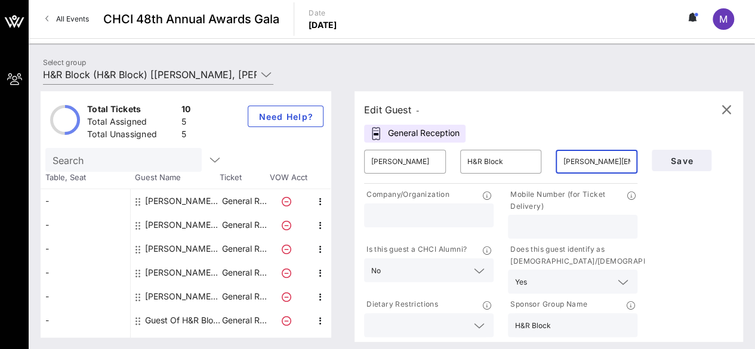
click at [603, 164] on input "[PERSON_NAME][EMAIL_ADDRESS][PERSON_NAME][DOMAIN_NAME]" at bounding box center [596, 161] width 67 height 19
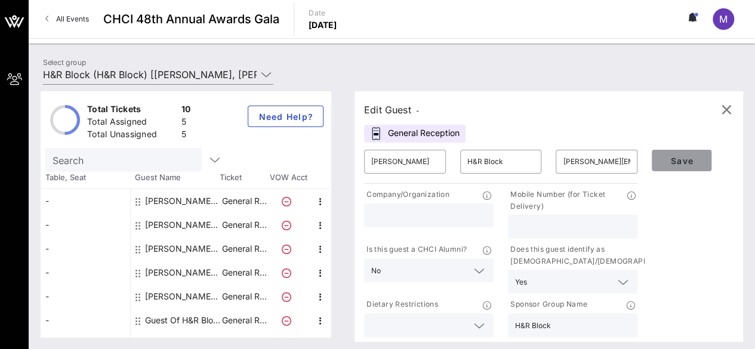
click at [680, 151] on button "Save" at bounding box center [682, 160] width 60 height 21
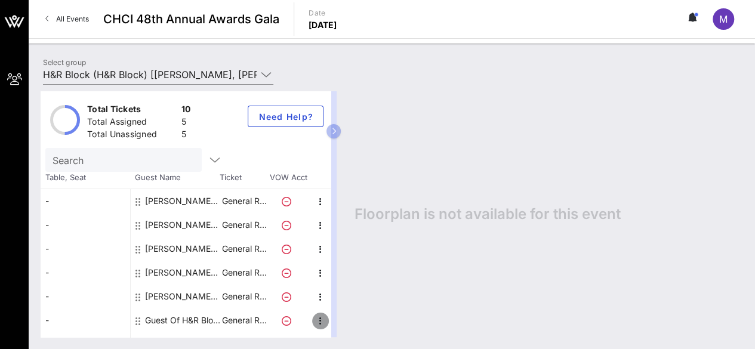
click at [320, 320] on icon "button" at bounding box center [321, 321] width 14 height 14
click at [345, 306] on div "Edit" at bounding box center [350, 307] width 24 height 10
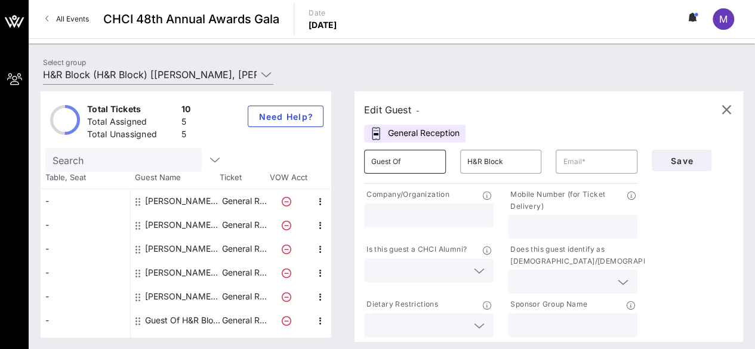
click at [432, 160] on input "Guest Of" at bounding box center [404, 161] width 67 height 19
paste input "[PERSON_NAME]"
type input "[PERSON_NAME]"
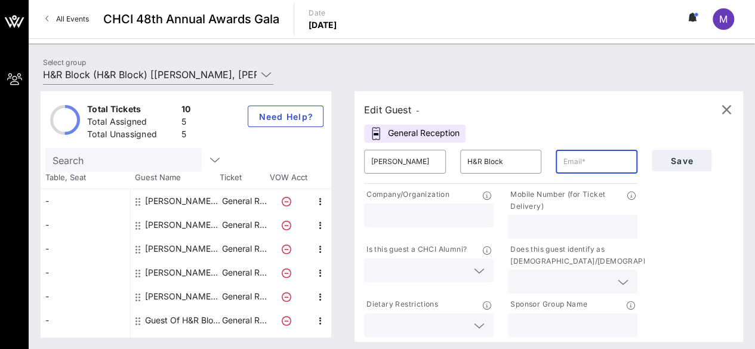
click at [589, 170] on input "text" at bounding box center [596, 161] width 67 height 19
paste input "[EMAIL_ADDRESS][DOMAIN_NAME]"
type input "[EMAIL_ADDRESS][DOMAIN_NAME]"
click at [482, 273] on icon at bounding box center [479, 271] width 11 height 14
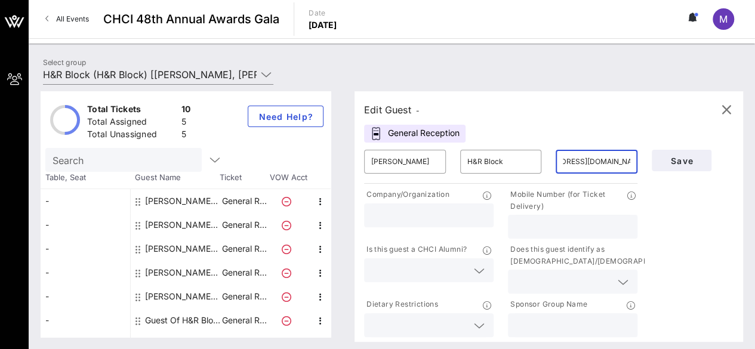
scroll to position [0, 0]
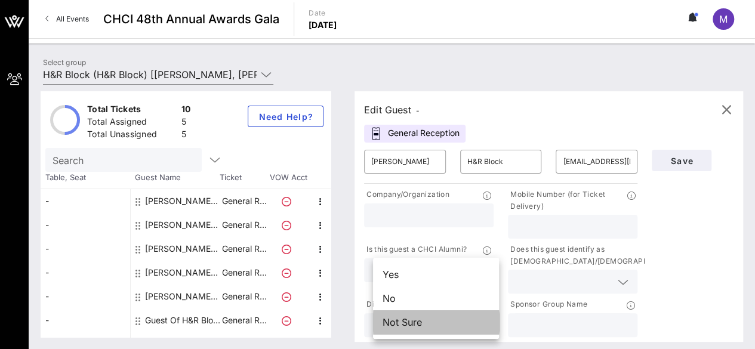
click at [459, 330] on div "Not Sure" at bounding box center [436, 323] width 126 height 24
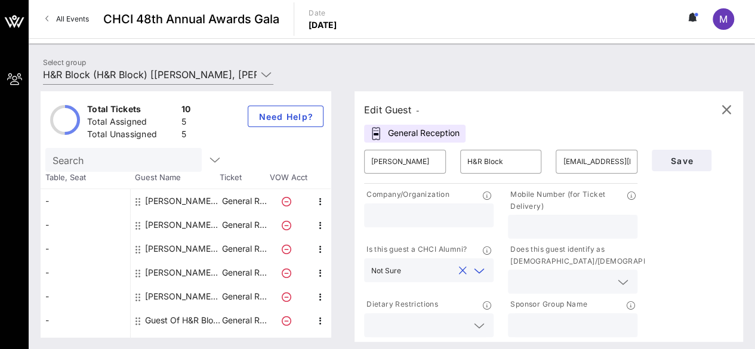
click at [628, 281] on icon at bounding box center [623, 282] width 11 height 14
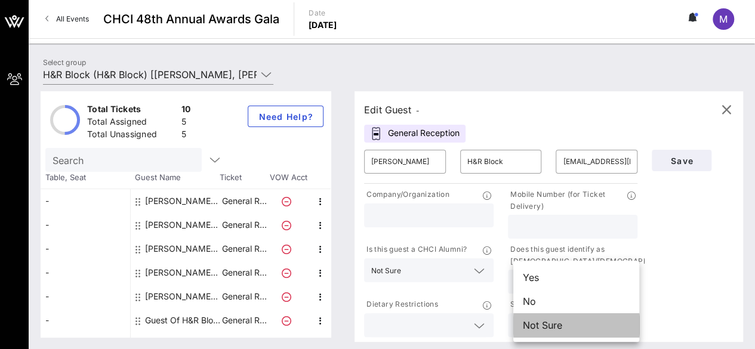
click at [600, 330] on div "Not Sure" at bounding box center [577, 326] width 126 height 24
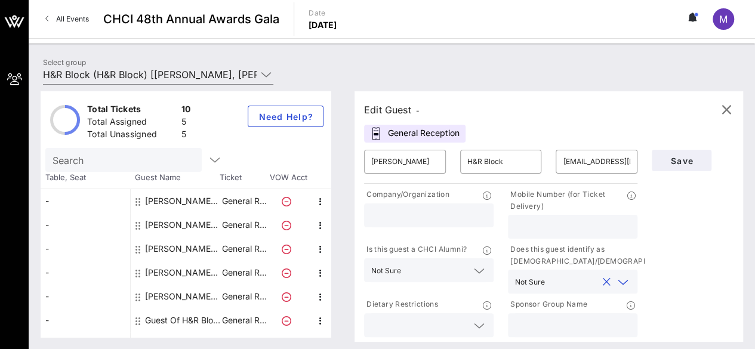
click at [613, 321] on input "text" at bounding box center [572, 326] width 115 height 16
type input "H&R Block"
click at [702, 164] on span "Save" at bounding box center [682, 161] width 41 height 10
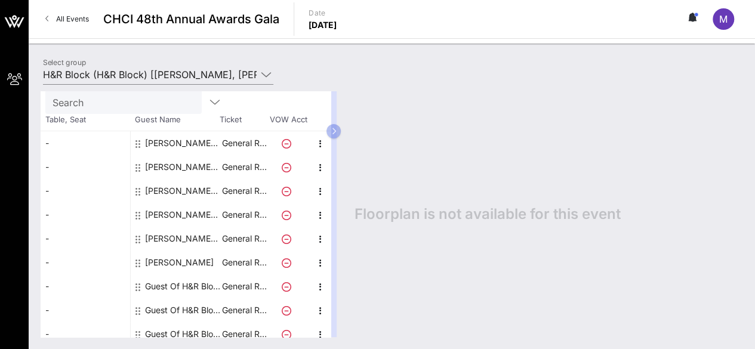
scroll to position [90, 0]
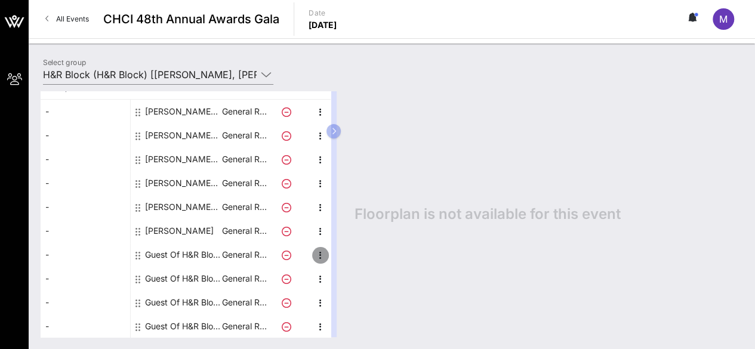
click at [320, 250] on icon "button" at bounding box center [321, 255] width 14 height 14
click at [342, 257] on div "Edit" at bounding box center [350, 258] width 24 height 10
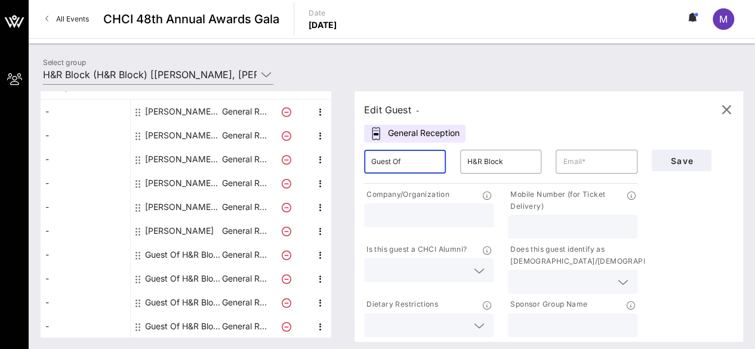
click at [416, 159] on input "Guest Of" at bounding box center [404, 161] width 67 height 19
paste input "[PERSON_NAME] De Los [PERSON_NAME]"
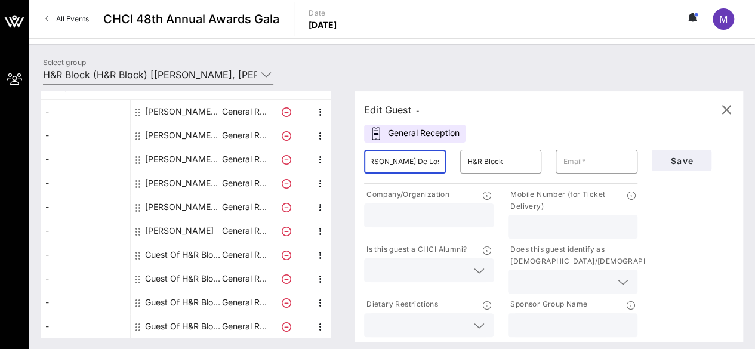
type input "[PERSON_NAME] De Los [PERSON_NAME]"
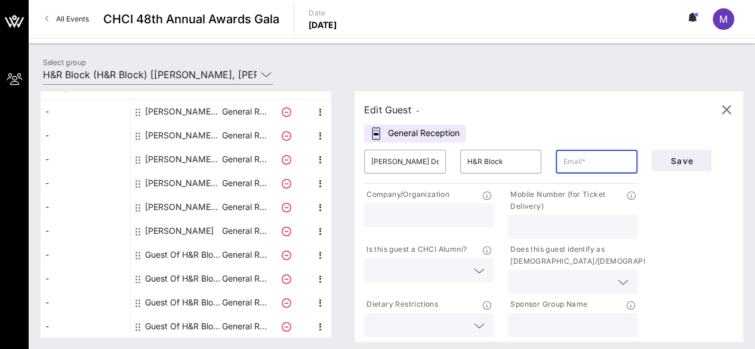
click at [621, 161] on input "text" at bounding box center [596, 161] width 67 height 19
paste input "[EMAIL_ADDRESS][DOMAIN_NAME]"
type input "[EMAIL_ADDRESS][DOMAIN_NAME]"
click at [484, 269] on icon at bounding box center [479, 271] width 11 height 14
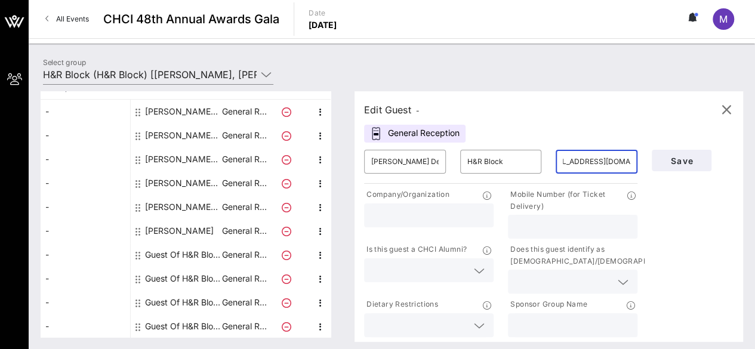
scroll to position [0, 0]
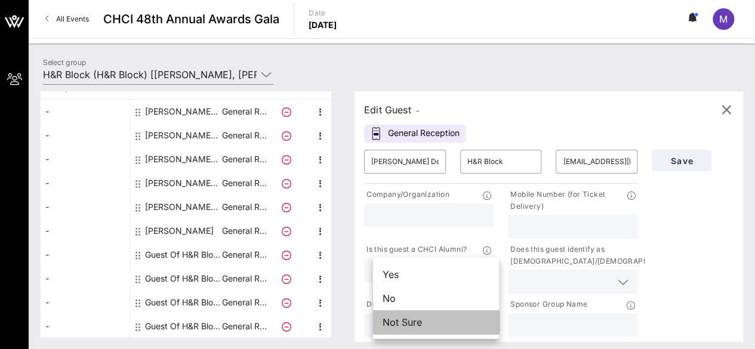
click at [455, 318] on div "Not Sure" at bounding box center [436, 323] width 126 height 24
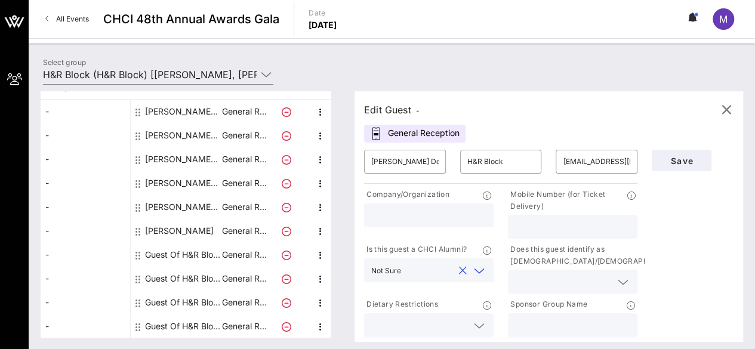
click at [624, 276] on icon at bounding box center [623, 282] width 11 height 14
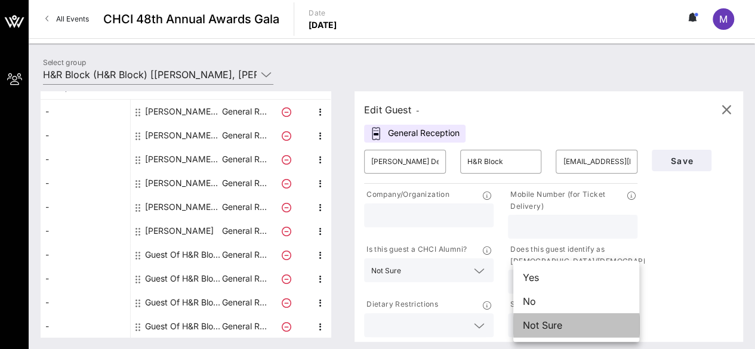
click at [604, 322] on div "Not Sure" at bounding box center [577, 326] width 126 height 24
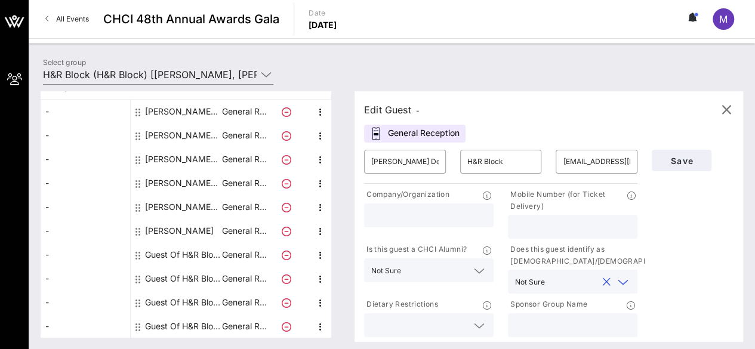
click at [543, 325] on input "text" at bounding box center [572, 326] width 115 height 16
type input "H&R Block"
click at [683, 162] on span "Save" at bounding box center [682, 161] width 41 height 10
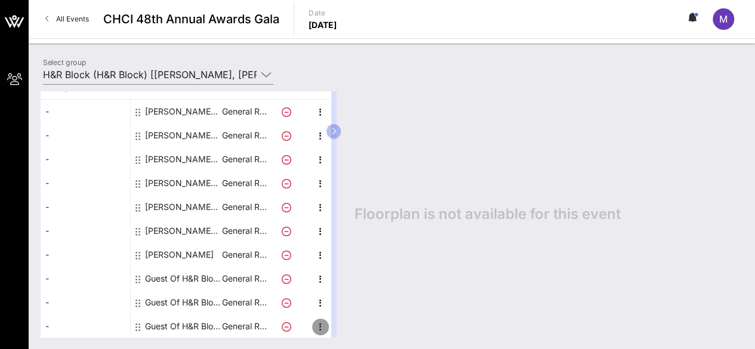
click at [322, 327] on icon "button" at bounding box center [321, 327] width 14 height 14
click at [342, 305] on div "Edit" at bounding box center [350, 307] width 24 height 10
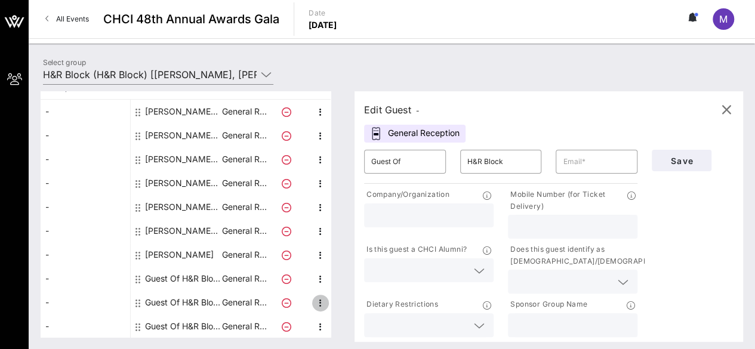
click at [320, 299] on icon "button" at bounding box center [321, 303] width 14 height 14
click at [345, 302] on div "Edit" at bounding box center [350, 306] width 24 height 10
click at [733, 107] on span "button" at bounding box center [726, 110] width 29 height 14
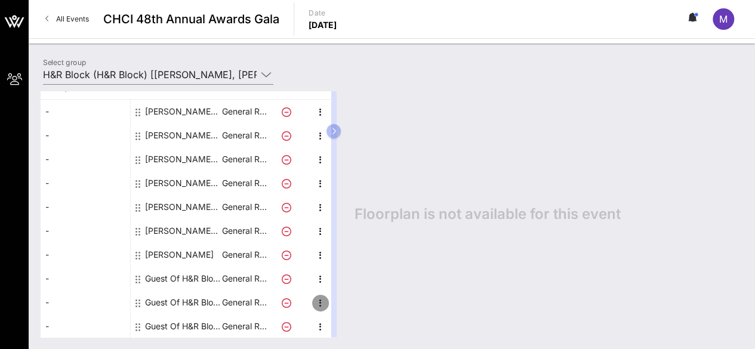
click at [318, 299] on icon "button" at bounding box center [321, 303] width 14 height 14
click at [340, 302] on div "Edit" at bounding box center [350, 306] width 24 height 10
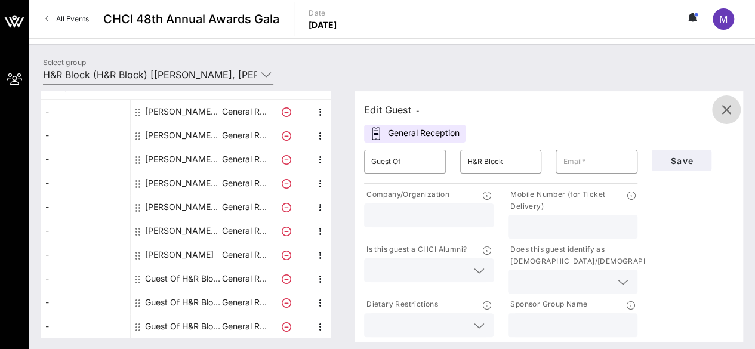
click at [722, 107] on icon "button" at bounding box center [727, 110] width 14 height 14
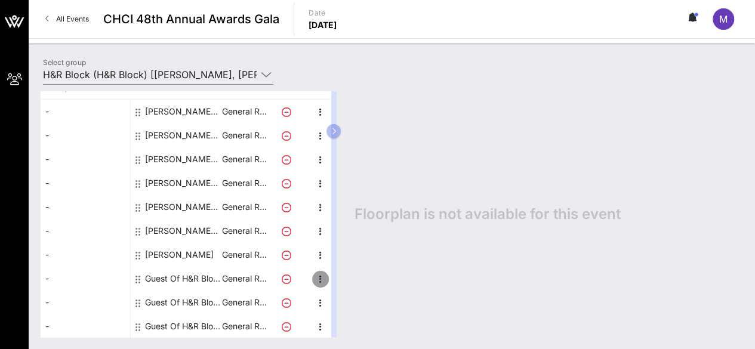
click at [320, 272] on icon "button" at bounding box center [321, 279] width 14 height 14
click at [348, 279] on div "Edit" at bounding box center [350, 282] width 24 height 10
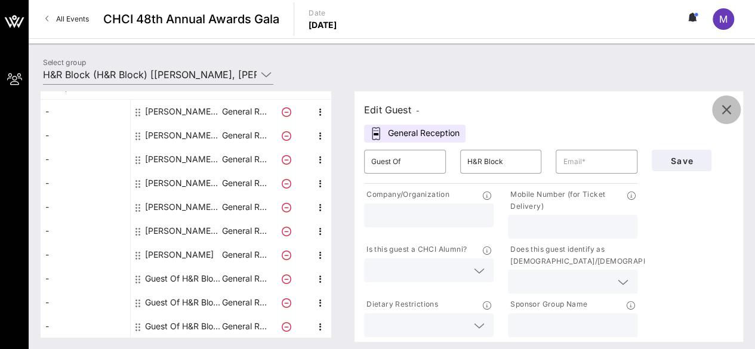
click at [727, 113] on icon "button" at bounding box center [727, 110] width 14 height 14
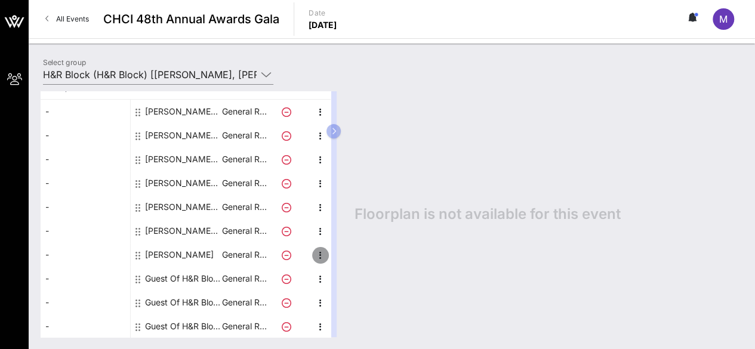
click at [321, 253] on icon "button" at bounding box center [321, 255] width 14 height 14
click at [344, 256] on div "Edit" at bounding box center [350, 258] width 24 height 10
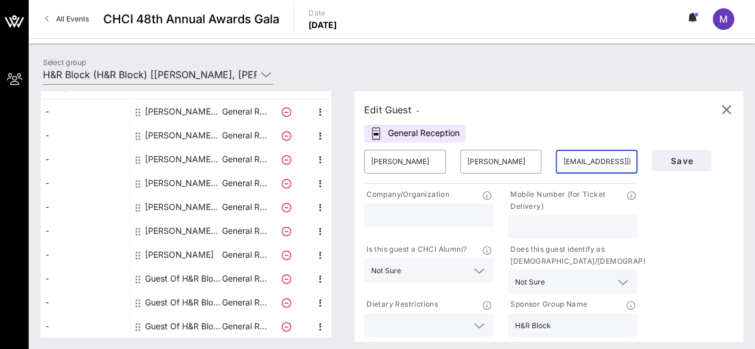
click at [628, 159] on input "[EMAIL_ADDRESS][DOMAIN_NAME]" at bounding box center [596, 161] width 67 height 19
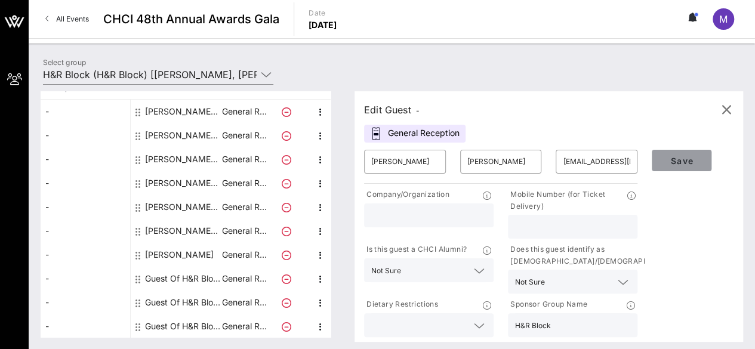
click at [665, 157] on span "Save" at bounding box center [682, 161] width 41 height 10
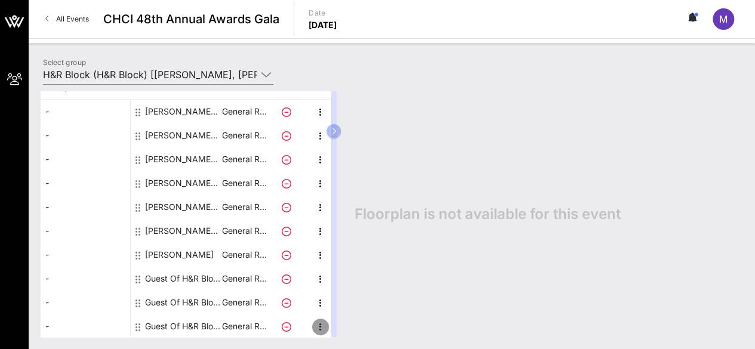
click at [321, 328] on icon "button" at bounding box center [321, 327] width 14 height 14
click at [343, 300] on div "Edit" at bounding box center [350, 306] width 24 height 19
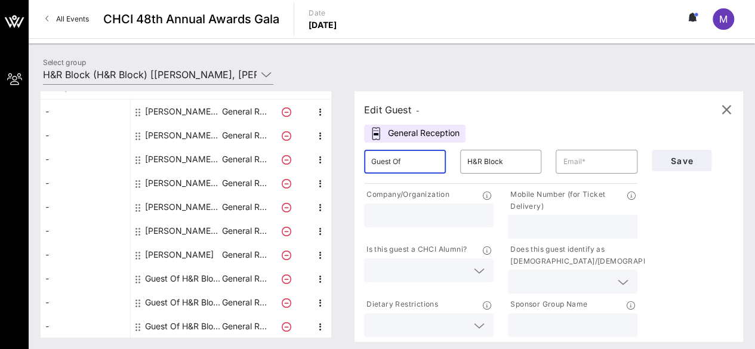
click at [431, 162] on input "Guest Of" at bounding box center [404, 161] width 67 height 19
type input "[PERSON_NAME]"
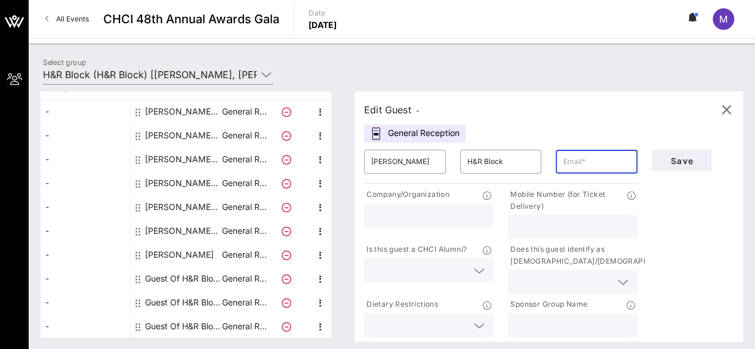
click at [586, 161] on input "text" at bounding box center [596, 161] width 67 height 19
click at [526, 223] on input "text" at bounding box center [572, 227] width 115 height 16
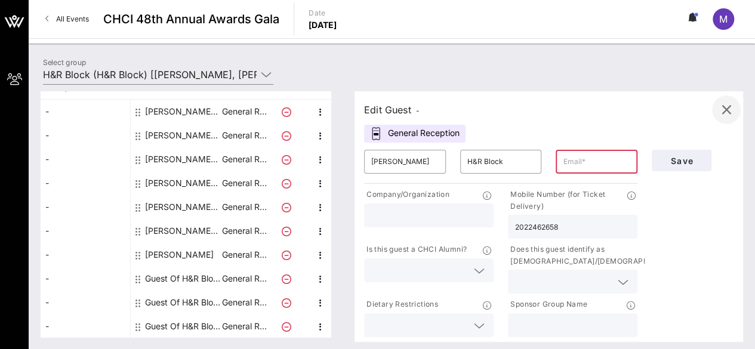
type input "2022462658"
click at [725, 109] on icon "button" at bounding box center [727, 110] width 14 height 14
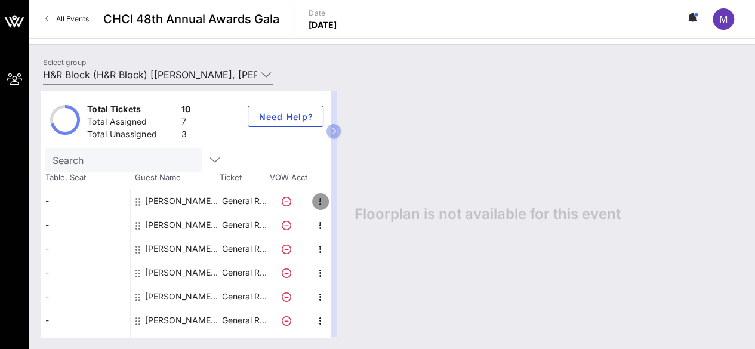
click at [321, 199] on icon "button" at bounding box center [321, 202] width 14 height 14
click at [346, 201] on div "Edit" at bounding box center [350, 205] width 24 height 10
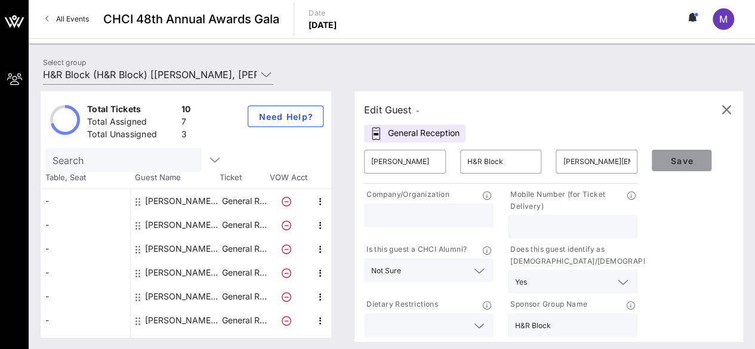
click at [705, 160] on button "Save" at bounding box center [682, 160] width 60 height 21
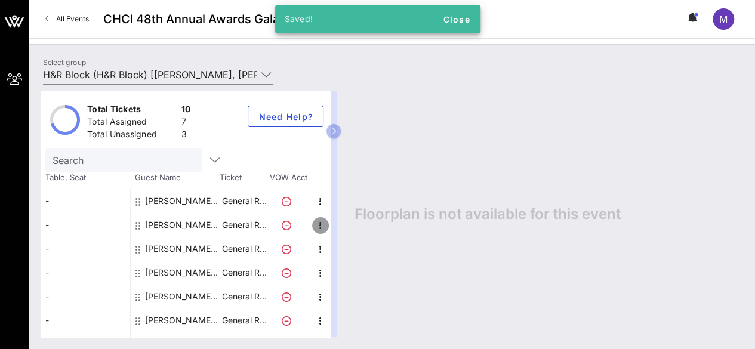
click at [318, 226] on icon "button" at bounding box center [321, 226] width 14 height 14
click at [346, 228] on div "Edit" at bounding box center [350, 229] width 24 height 10
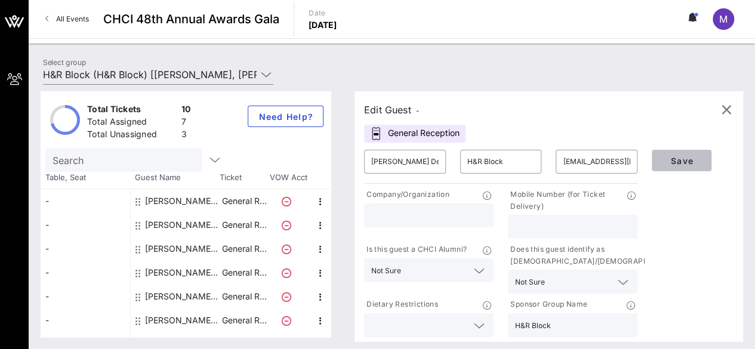
click at [688, 163] on span "Save" at bounding box center [682, 161] width 41 height 10
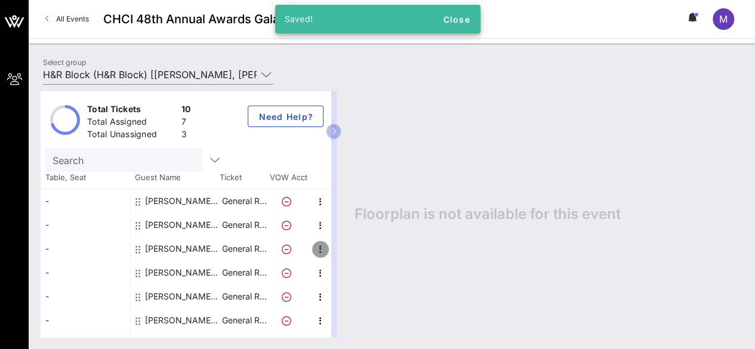
click at [318, 250] on icon "button" at bounding box center [321, 249] width 14 height 14
click at [345, 249] on div "Edit" at bounding box center [350, 253] width 24 height 10
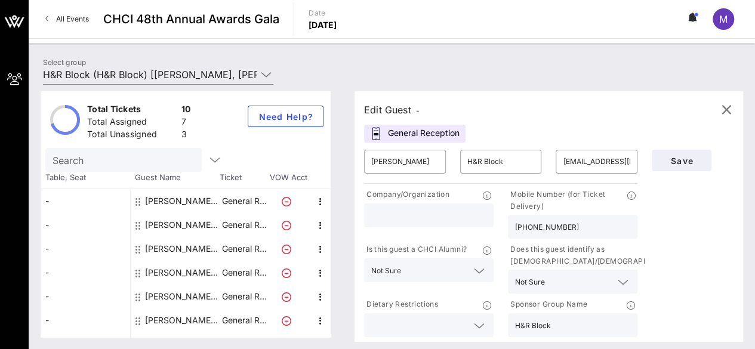
click at [553, 227] on input "[PHONE_NUMBER]" at bounding box center [572, 227] width 115 height 16
type input "4089104008"
click at [686, 162] on span "Save" at bounding box center [682, 161] width 41 height 10
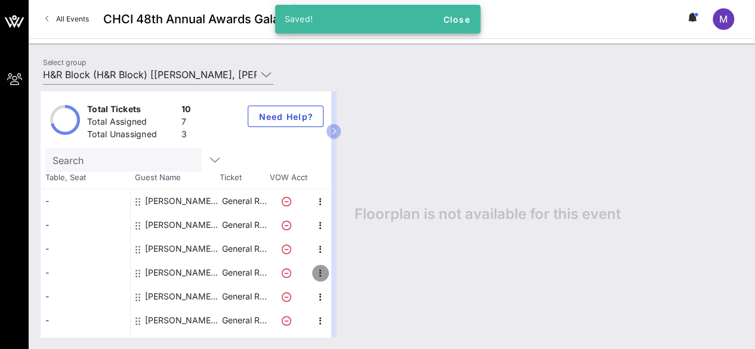
click at [318, 271] on icon "button" at bounding box center [321, 273] width 14 height 14
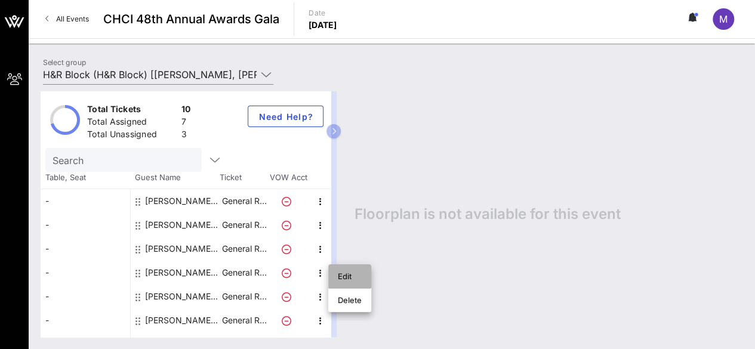
click at [345, 276] on div "Edit" at bounding box center [350, 277] width 24 height 10
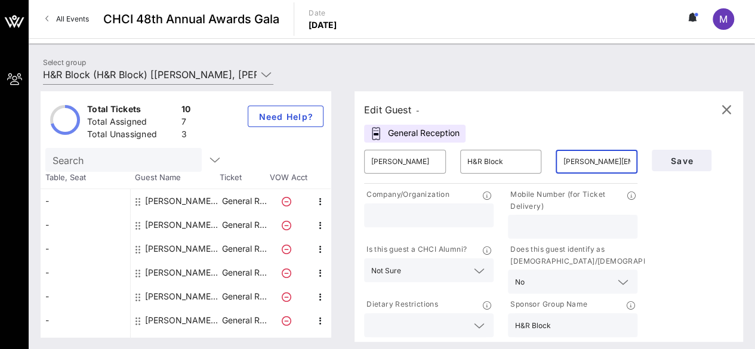
click at [629, 162] on input "[PERSON_NAME][EMAIL_ADDRESS][PERSON_NAME][DOMAIN_NAME]" at bounding box center [596, 161] width 67 height 19
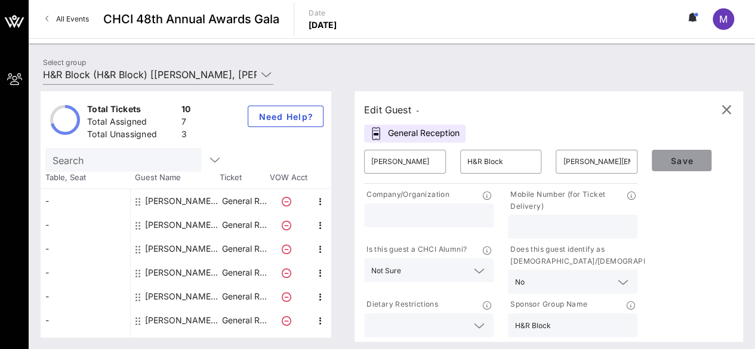
click at [683, 157] on span "Save" at bounding box center [682, 161] width 41 height 10
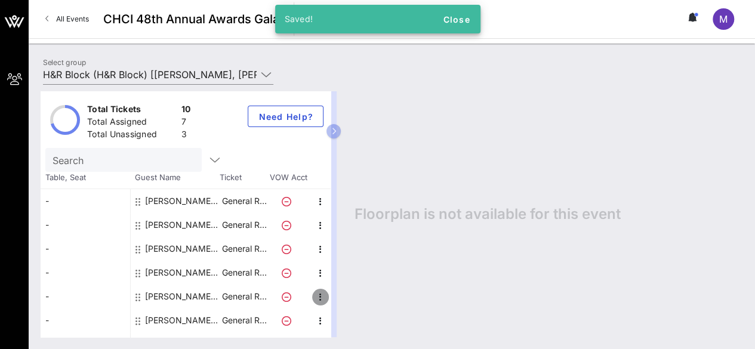
click at [320, 297] on icon "button" at bounding box center [321, 297] width 14 height 14
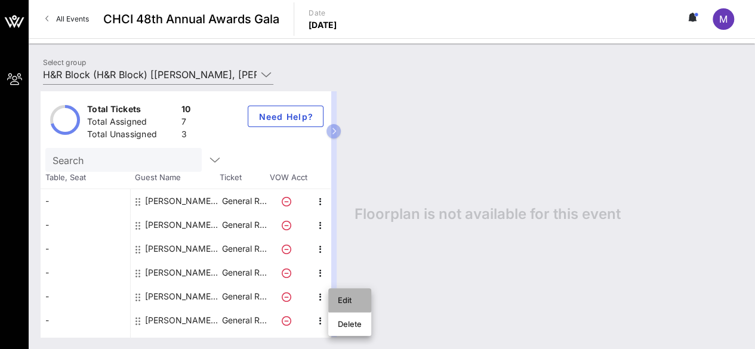
click at [343, 298] on div "Edit" at bounding box center [350, 301] width 24 height 10
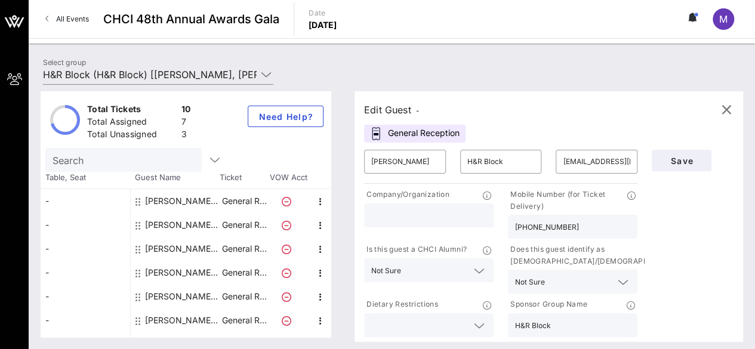
click at [552, 225] on input "[PHONE_NUMBER]" at bounding box center [572, 227] width 115 height 16
type input "5107753495"
click at [675, 159] on span "Save" at bounding box center [682, 161] width 41 height 10
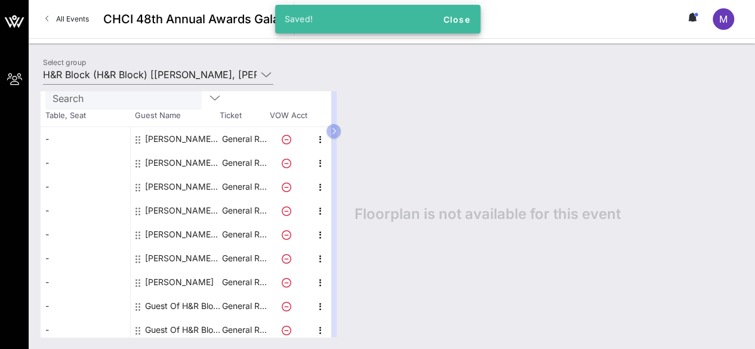
scroll to position [90, 0]
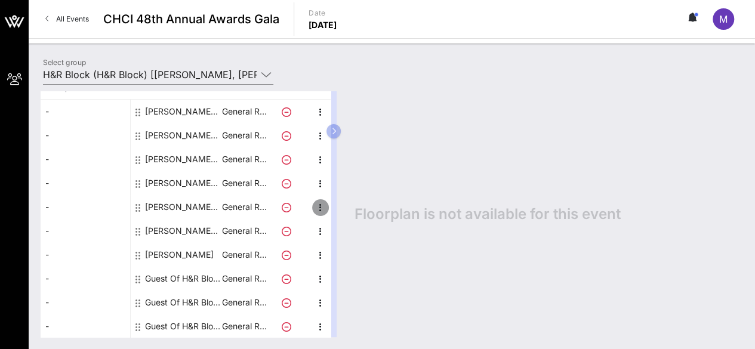
click at [319, 207] on icon "button" at bounding box center [321, 208] width 14 height 14
click at [351, 201] on div "Edit" at bounding box center [350, 210] width 24 height 19
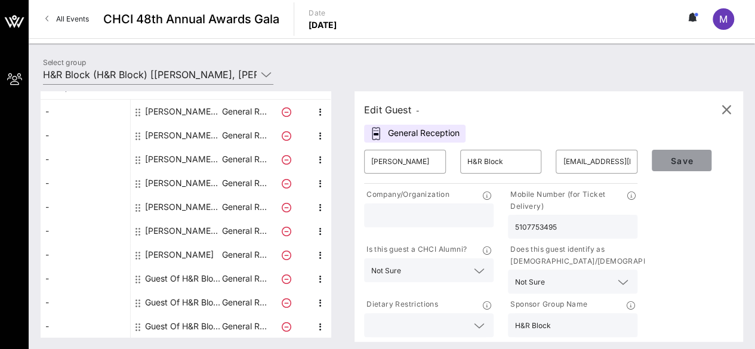
click at [665, 165] on button "Save" at bounding box center [682, 160] width 60 height 21
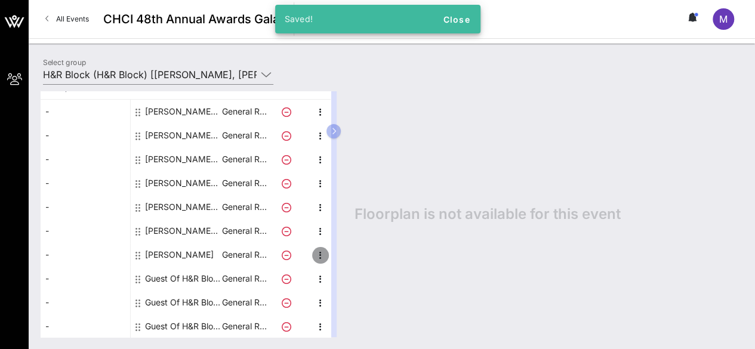
click at [320, 250] on icon "button" at bounding box center [321, 255] width 14 height 14
click at [348, 259] on div "Edit" at bounding box center [350, 258] width 24 height 10
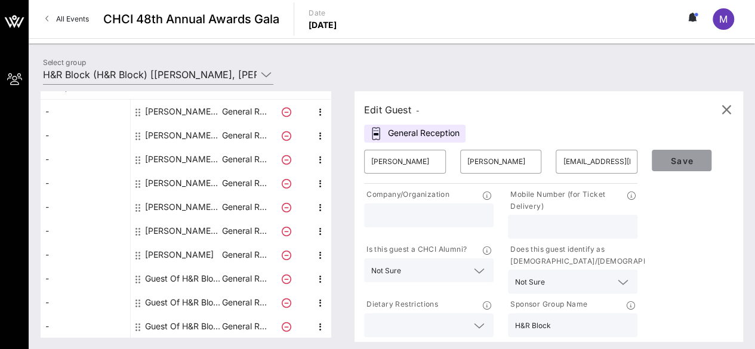
click at [680, 165] on button "Save" at bounding box center [682, 160] width 60 height 21
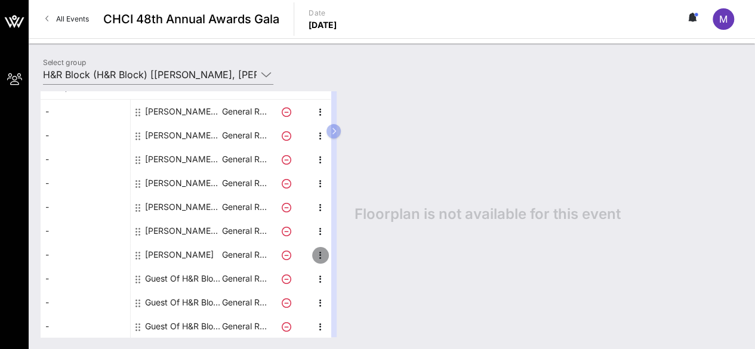
click at [321, 254] on icon "button" at bounding box center [321, 255] width 14 height 14
click at [347, 255] on div "Edit" at bounding box center [350, 258] width 24 height 10
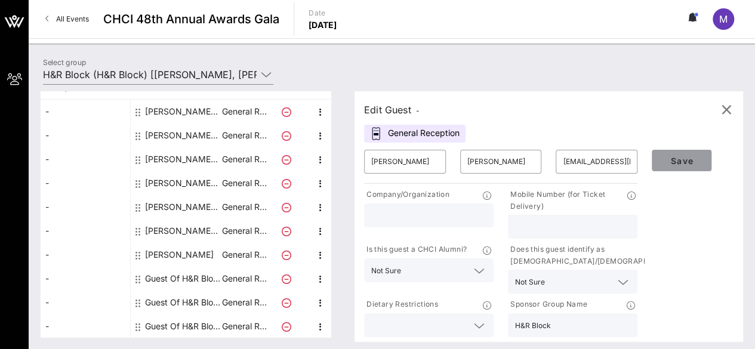
click at [671, 166] on button "Save" at bounding box center [682, 160] width 60 height 21
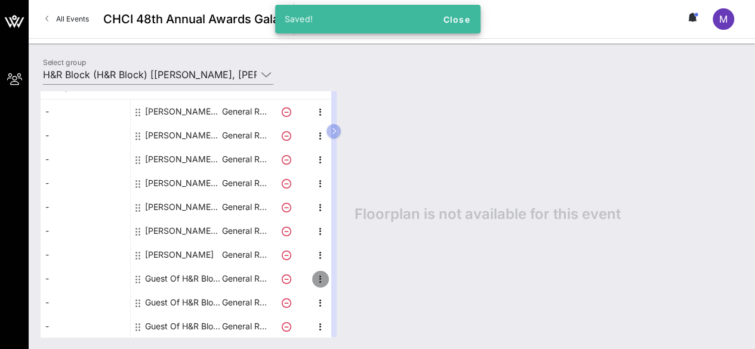
click at [318, 274] on icon "button" at bounding box center [321, 279] width 14 height 14
click at [345, 277] on div "Edit" at bounding box center [350, 281] width 24 height 19
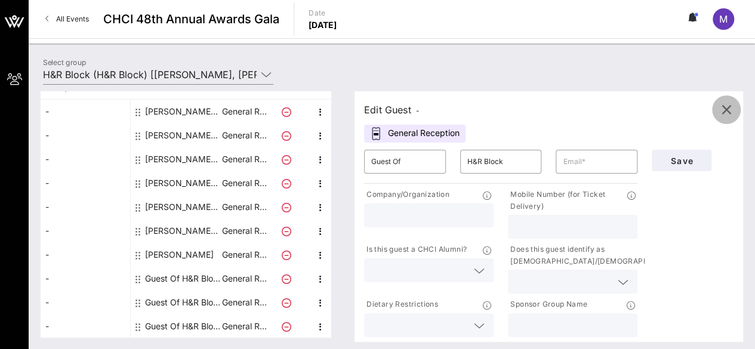
click at [726, 107] on icon "button" at bounding box center [727, 110] width 14 height 14
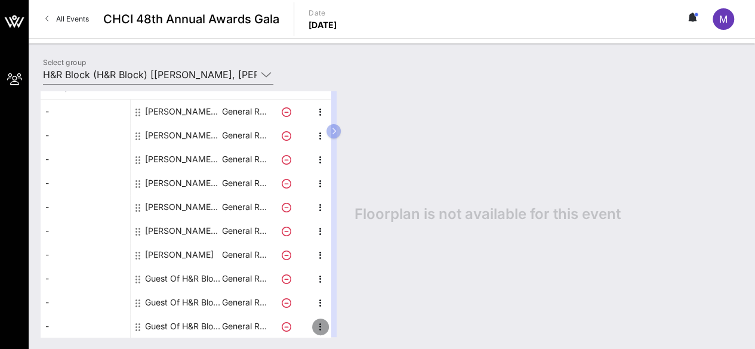
click at [315, 325] on icon "button" at bounding box center [321, 327] width 14 height 14
click at [342, 304] on div "Edit" at bounding box center [350, 307] width 24 height 10
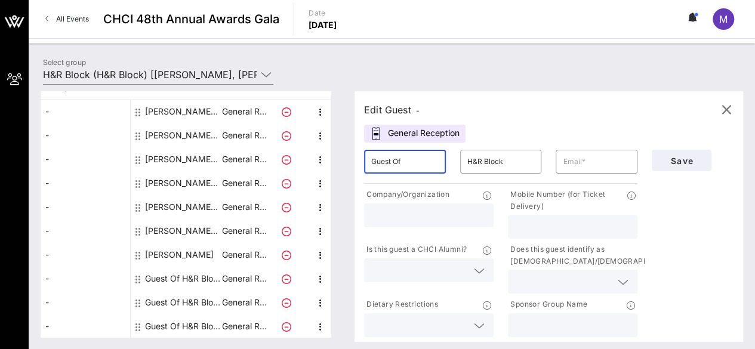
click at [431, 165] on input "Guest Of" at bounding box center [404, 161] width 67 height 19
type input "[PERSON_NAME]"
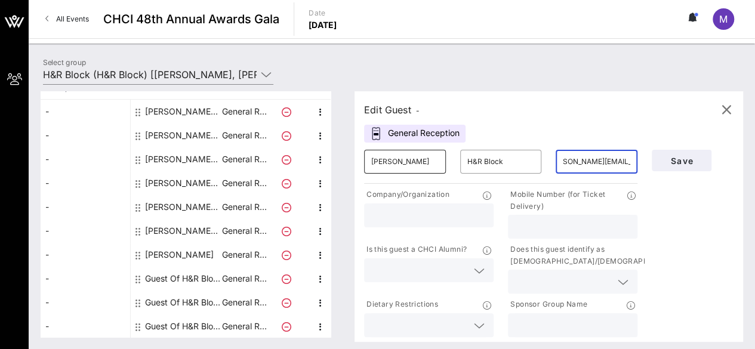
scroll to position [0, 23]
type input "[PERSON_NAME][EMAIL_ADDRESS][PERSON_NAME][DOMAIN_NAME]"
click at [525, 226] on input "text" at bounding box center [572, 227] width 115 height 16
type input "2022462658"
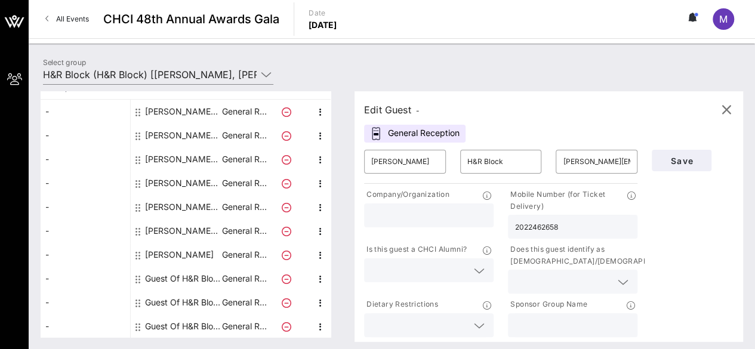
click at [479, 269] on div at bounding box center [479, 271] width 14 height 14
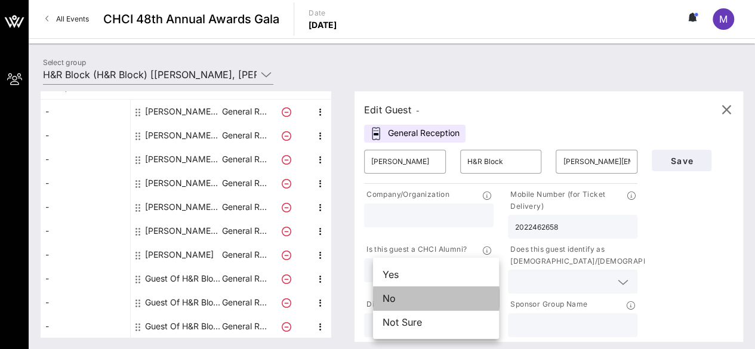
click at [454, 296] on div "No" at bounding box center [436, 299] width 126 height 24
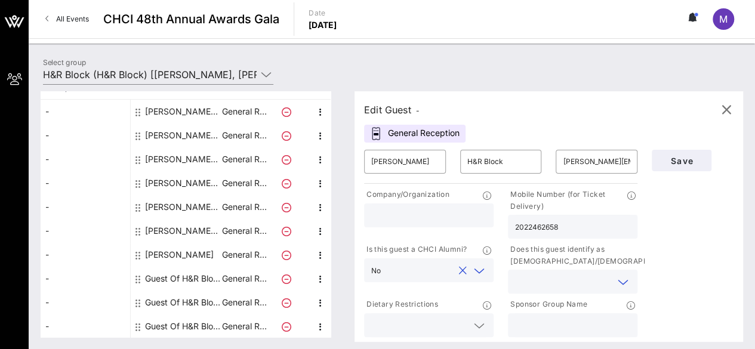
click at [566, 282] on input "text" at bounding box center [563, 282] width 96 height 16
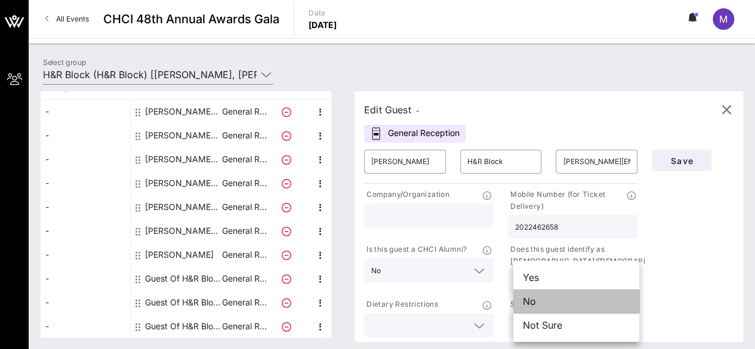
click at [585, 299] on div "No" at bounding box center [577, 302] width 126 height 24
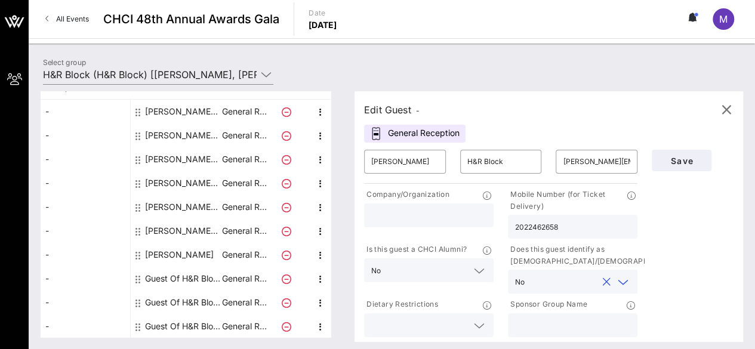
click at [567, 323] on input "text" at bounding box center [572, 326] width 115 height 16
type input "H&R Block"
click at [612, 161] on input "[PERSON_NAME][EMAIL_ADDRESS][PERSON_NAME][DOMAIN_NAME]" at bounding box center [596, 161] width 67 height 19
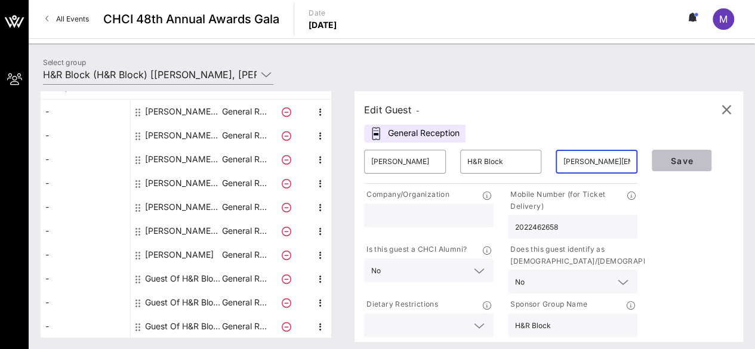
click at [697, 153] on button "Save" at bounding box center [682, 160] width 60 height 21
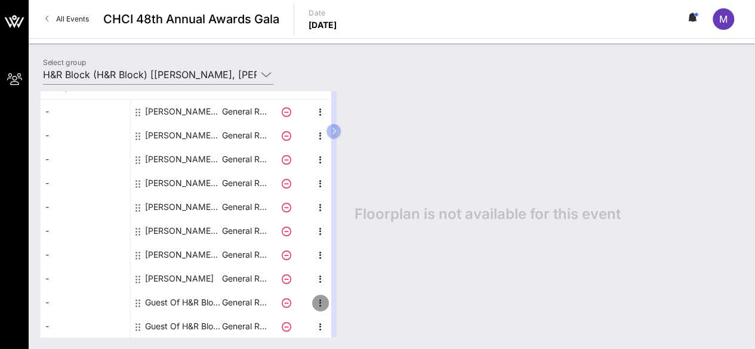
click at [320, 301] on icon "button" at bounding box center [321, 303] width 14 height 14
click at [338, 303] on div "Edit" at bounding box center [350, 306] width 24 height 10
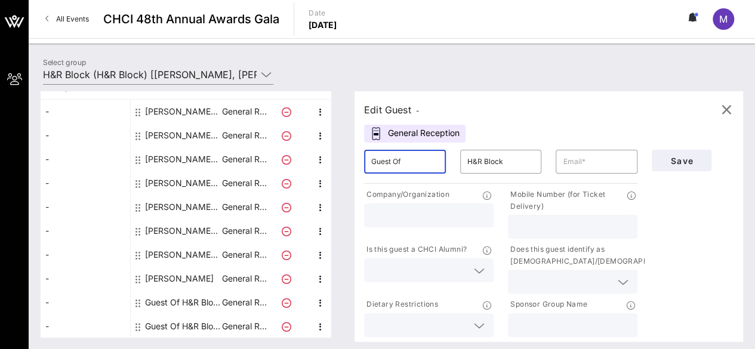
click at [433, 157] on input "Guest Of" at bounding box center [404, 161] width 67 height 19
paste input "[EMAIL_ADDRESS][PERSON_NAME][DOMAIN_NAME]"
type input "[EMAIL_ADDRESS][PERSON_NAME][DOMAIN_NAME]"
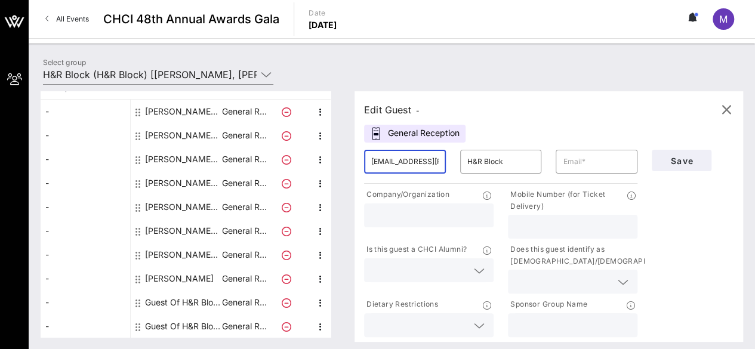
scroll to position [0, 32]
click at [433, 157] on input "[EMAIL_ADDRESS][PERSON_NAME][DOMAIN_NAME]" at bounding box center [404, 161] width 67 height 19
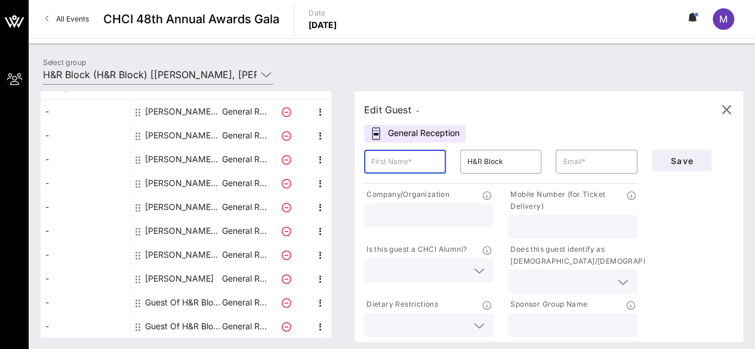
scroll to position [0, 0]
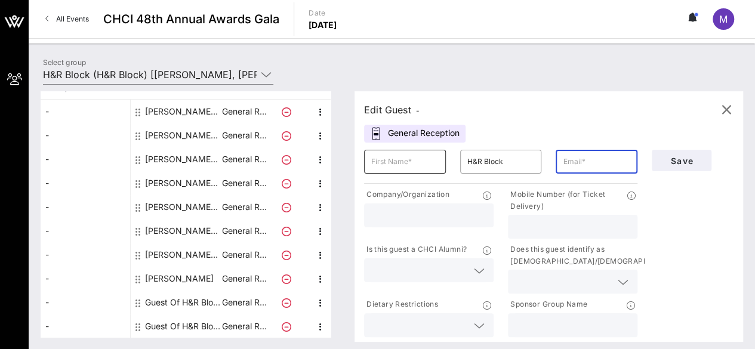
paste input "[EMAIL_ADDRESS][PERSON_NAME][DOMAIN_NAME]"
type input "[EMAIL_ADDRESS][PERSON_NAME][DOMAIN_NAME]"
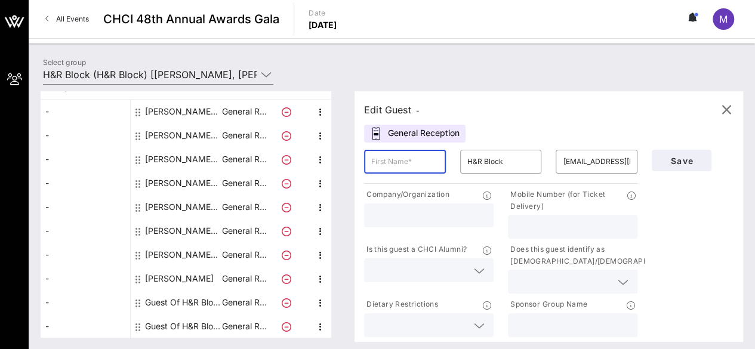
click at [408, 165] on input "text" at bounding box center [404, 161] width 67 height 19
type input "[PERSON_NAME]"
click at [578, 320] on input "text" at bounding box center [572, 326] width 115 height 16
type input "H&R Block"
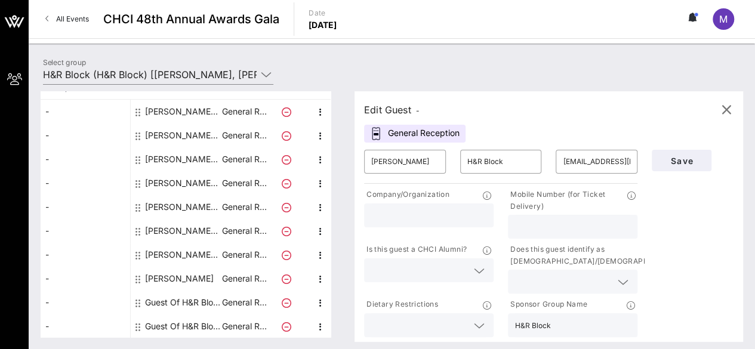
click at [471, 210] on input "text" at bounding box center [428, 216] width 115 height 16
type input "H&R Block"
click at [686, 159] on span "Save" at bounding box center [682, 161] width 41 height 10
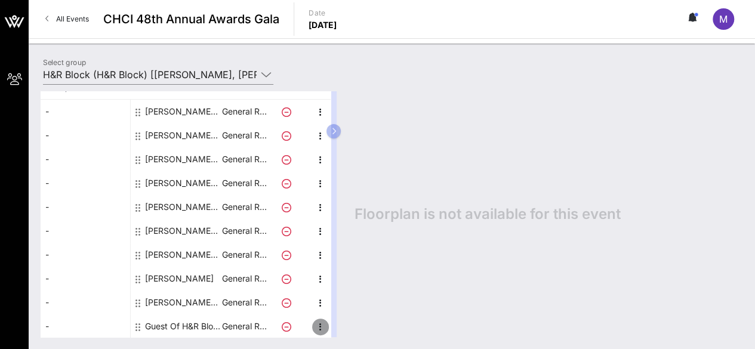
click at [318, 326] on icon "button" at bounding box center [321, 327] width 14 height 14
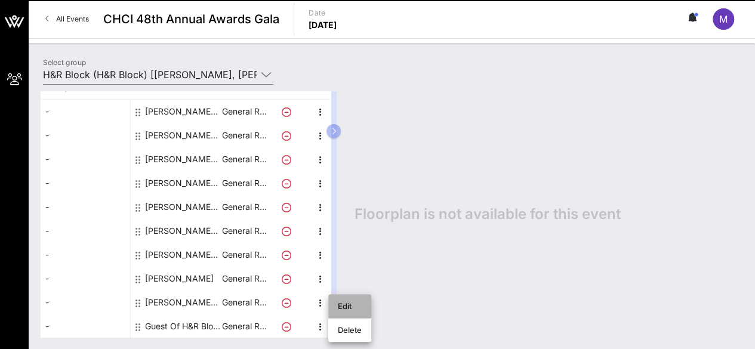
click at [357, 307] on div "Edit" at bounding box center [350, 307] width 24 height 10
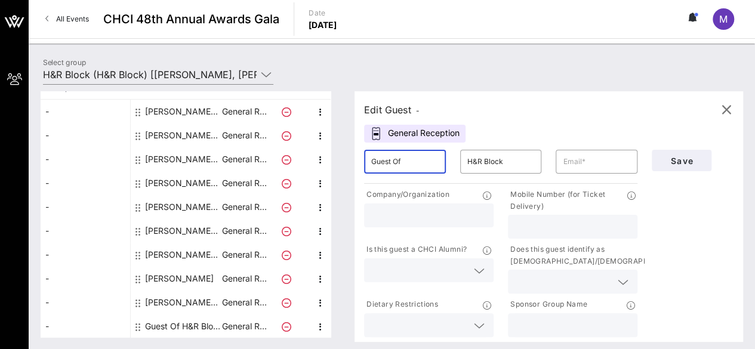
click at [418, 162] on input "Guest Of" at bounding box center [404, 161] width 67 height 19
type input "[PERSON_NAME]"
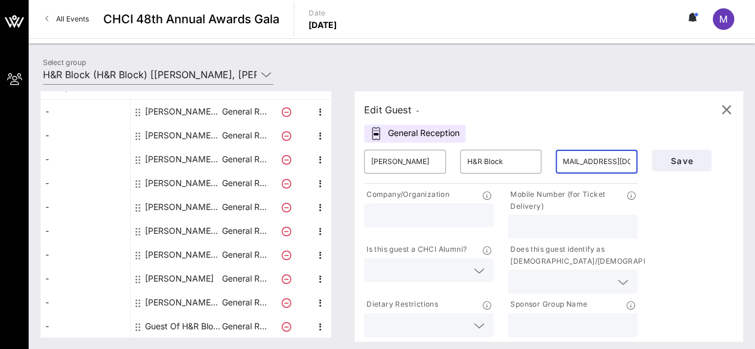
scroll to position [0, 17]
type input "[EMAIL_ADDRESS][DOMAIN_NAME]"
click at [543, 328] on input "text" at bounding box center [572, 326] width 115 height 16
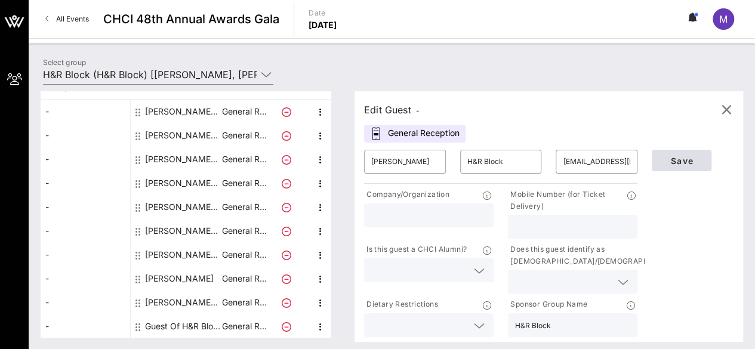
type input "H&R Block"
click at [681, 159] on span "Save" at bounding box center [682, 161] width 41 height 10
